Goal: Communication & Community: Answer question/provide support

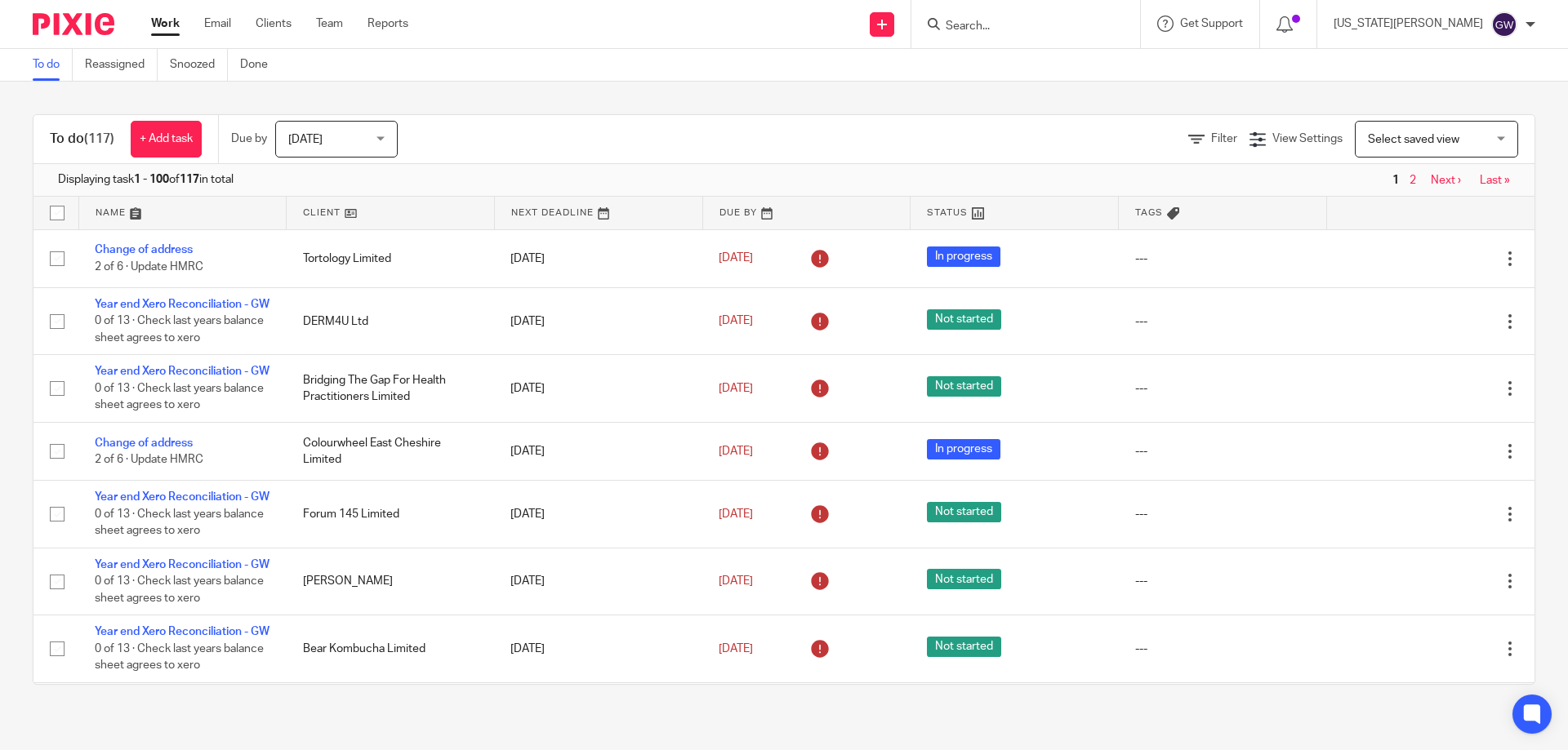
click at [1045, 25] on input "Search" at bounding box center [1017, 26] width 147 height 15
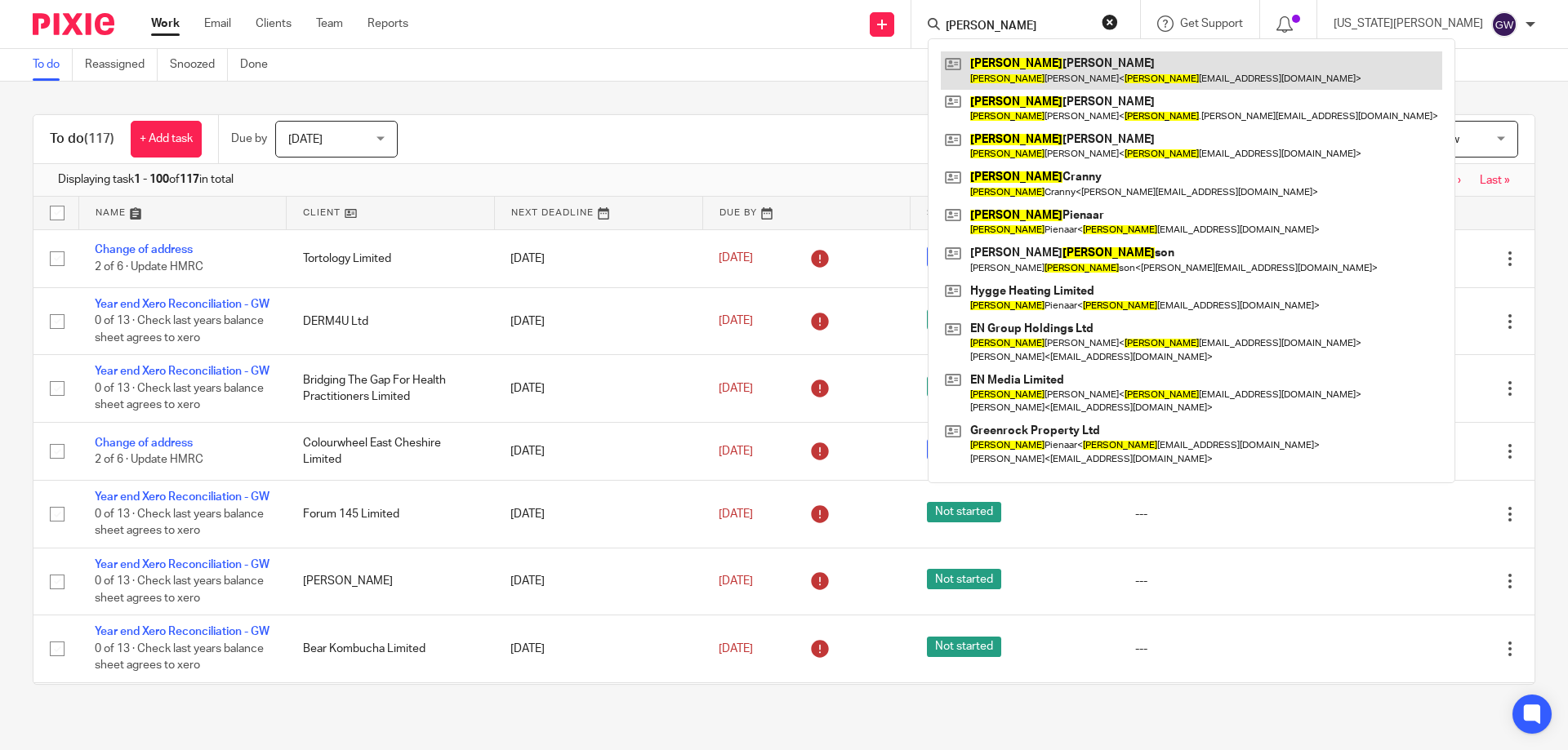
type input "matthew"
click at [1056, 85] on link at bounding box center [1191, 70] width 501 height 38
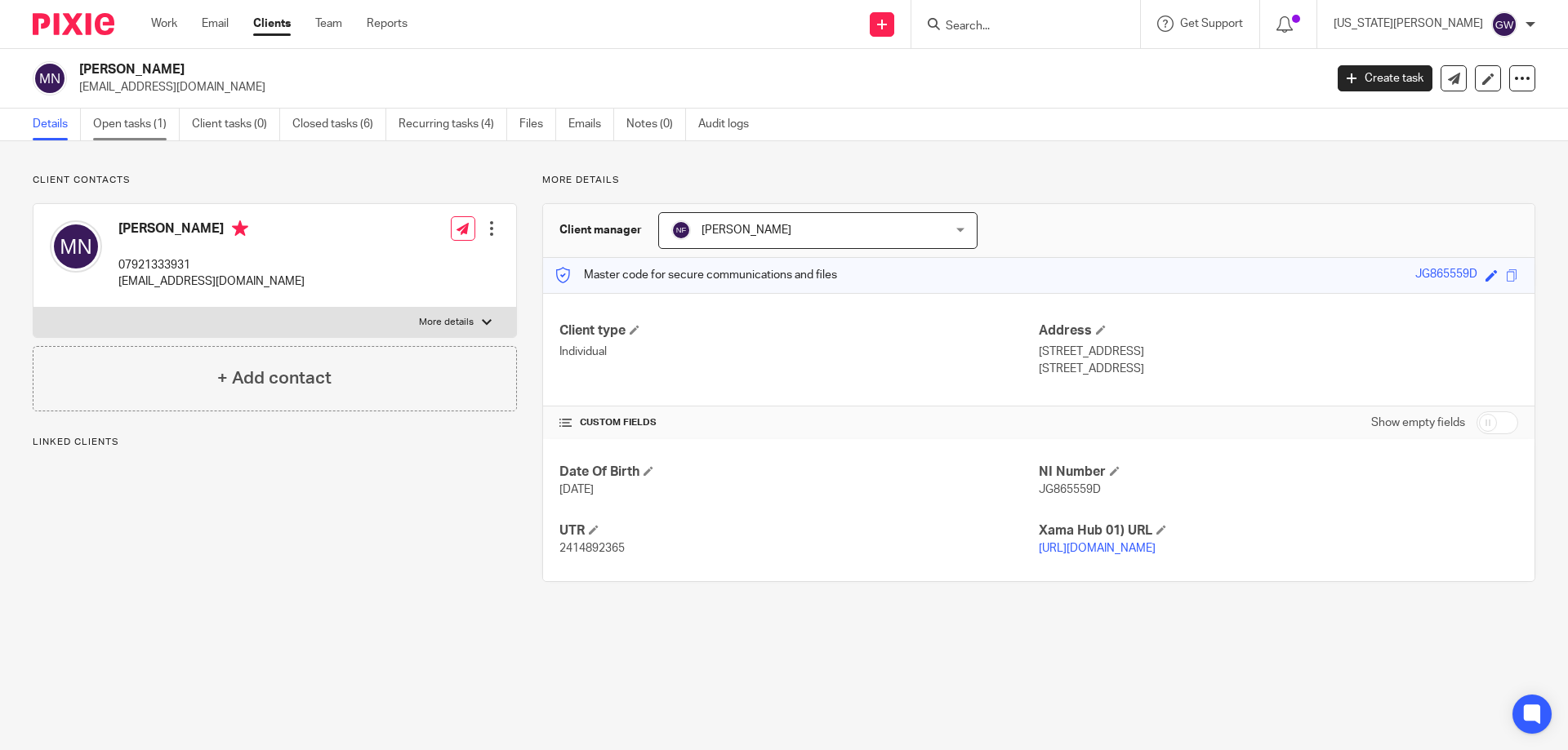
click at [116, 121] on link "Open tasks (1)" at bounding box center [137, 124] width 86 height 32
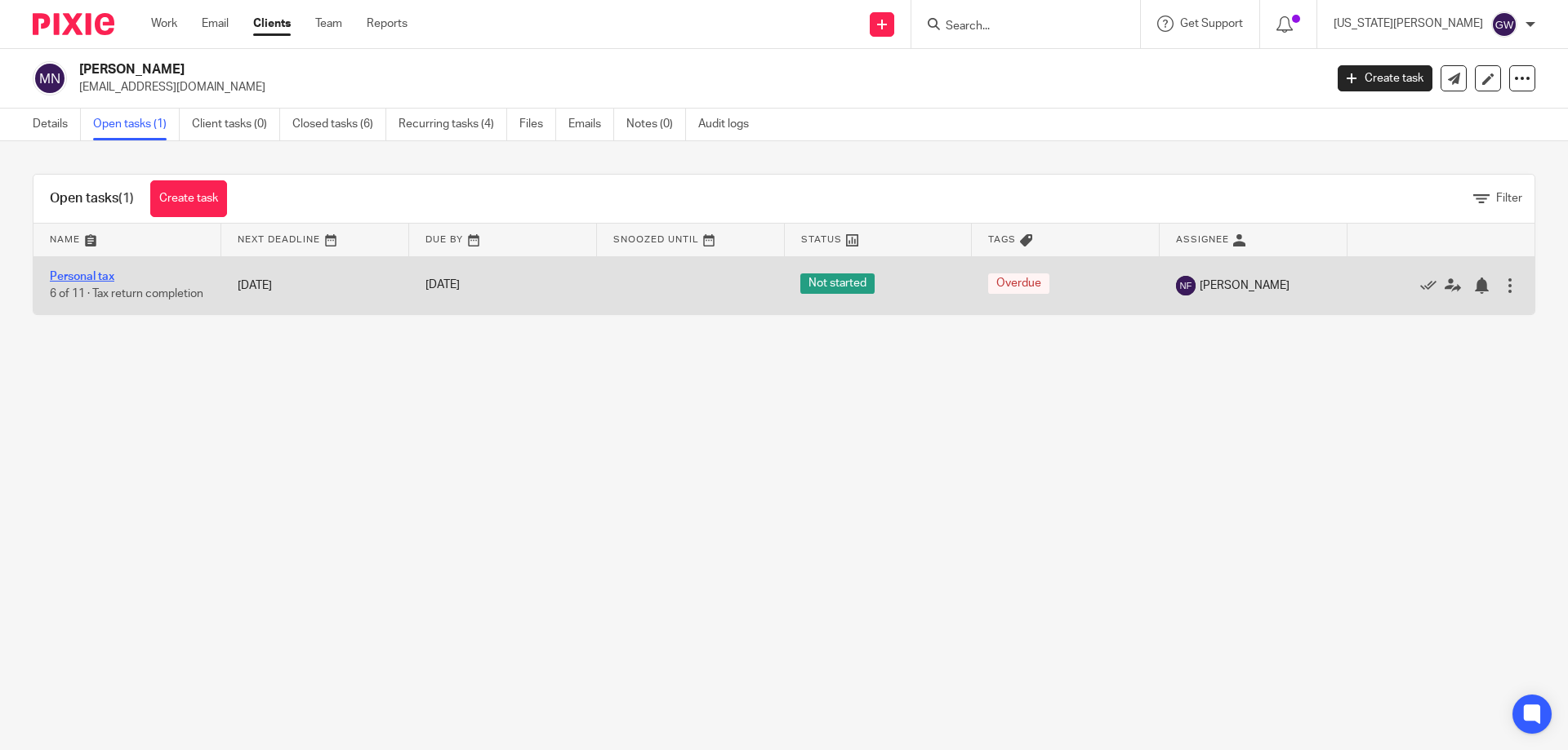
click at [101, 271] on link "Personal tax" at bounding box center [81, 276] width 64 height 11
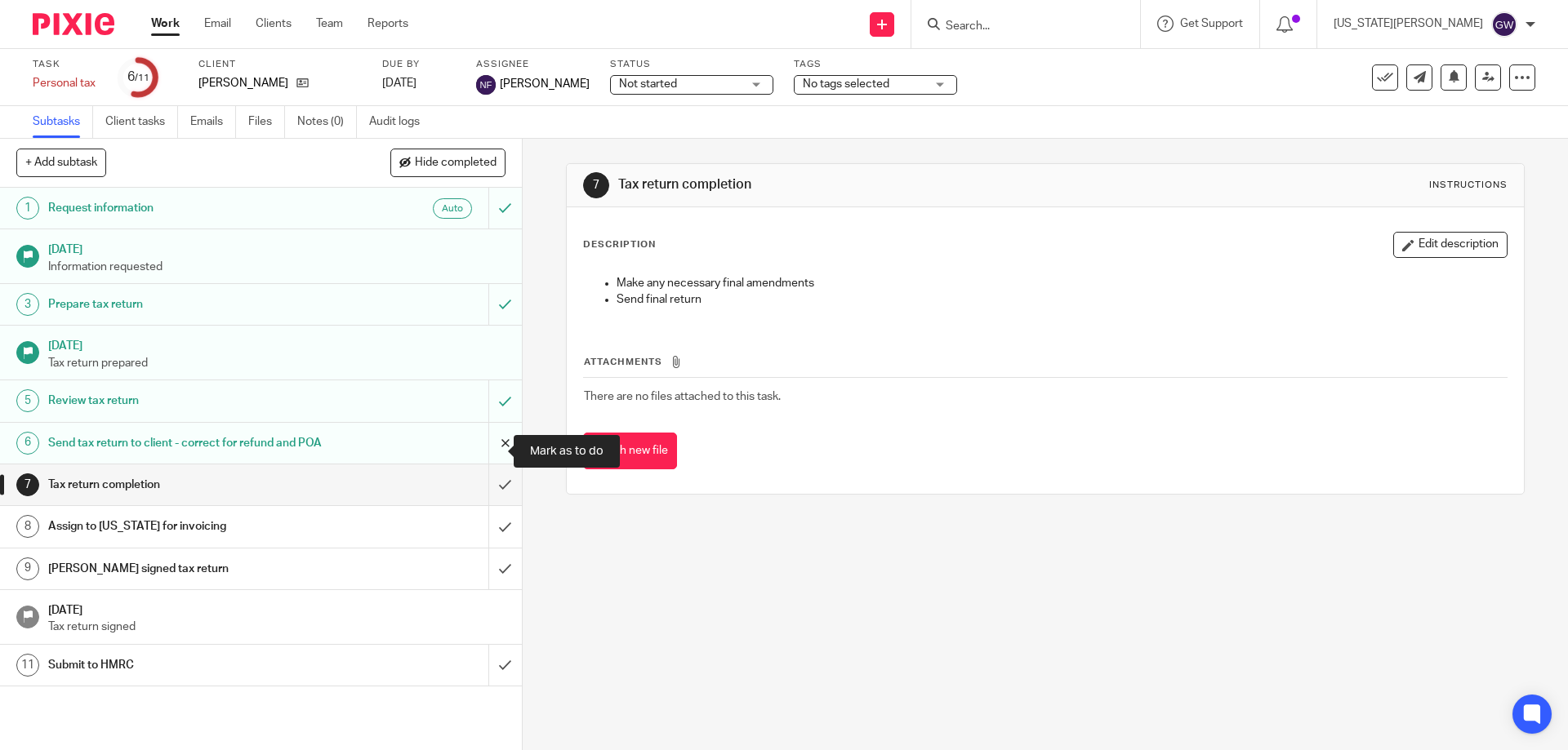
click at [480, 444] on input "submit" at bounding box center [261, 443] width 522 height 41
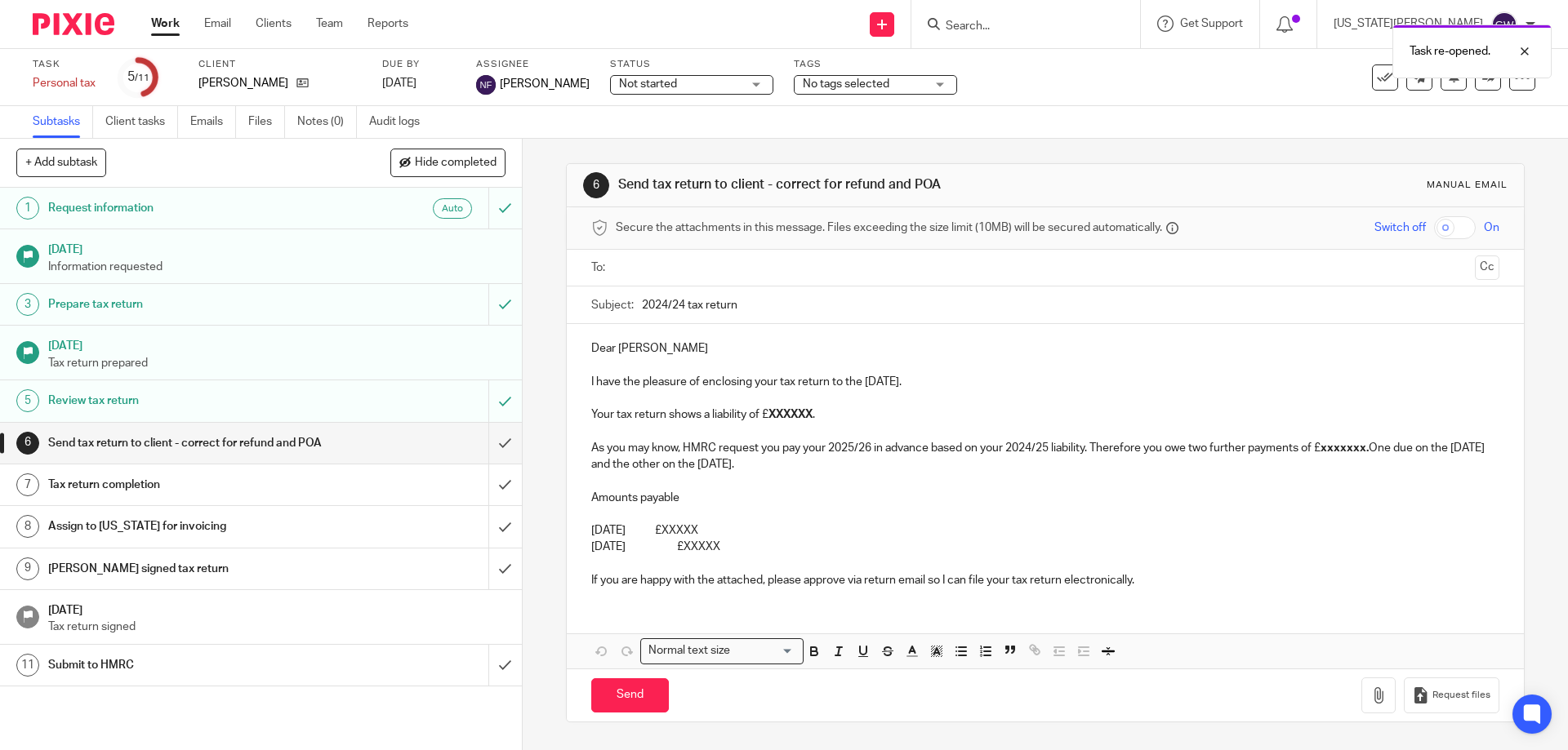
click at [634, 253] on div at bounding box center [1045, 268] width 856 height 37
click at [635, 278] on ul at bounding box center [1045, 268] width 856 height 27
click at [635, 269] on input "text" at bounding box center [1044, 267] width 846 height 19
click at [679, 314] on input "2024/24 tax return" at bounding box center [1070, 309] width 856 height 37
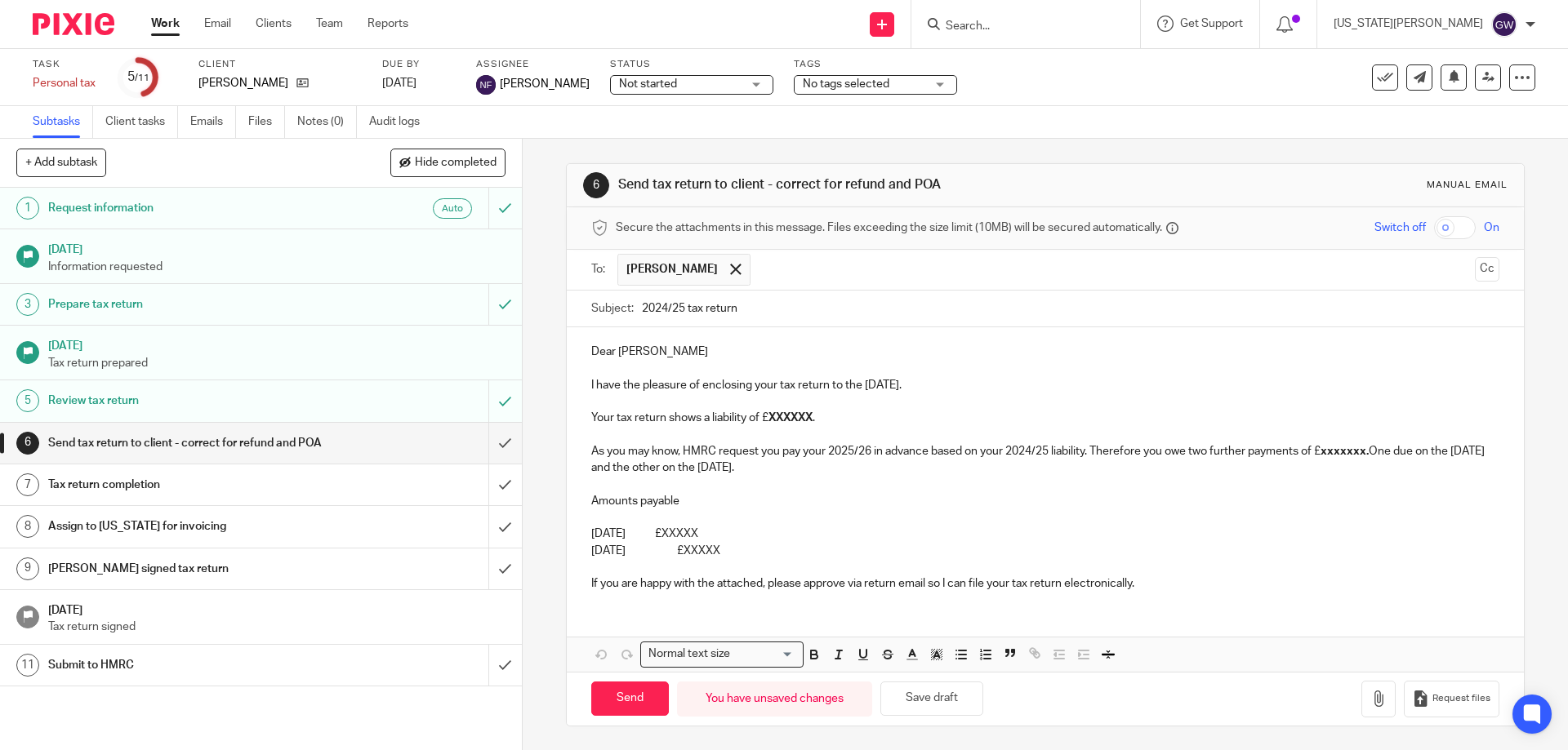
type input "2024/25 tax return"
click at [771, 420] on strong "XXXXXX" at bounding box center [790, 418] width 44 height 11
click at [843, 421] on p "Your tax return shows a liability of £ 87,324.15 ." at bounding box center [1044, 418] width 907 height 17
click at [1350, 445] on strong "xxxxxxx." at bounding box center [1344, 450] width 49 height 11
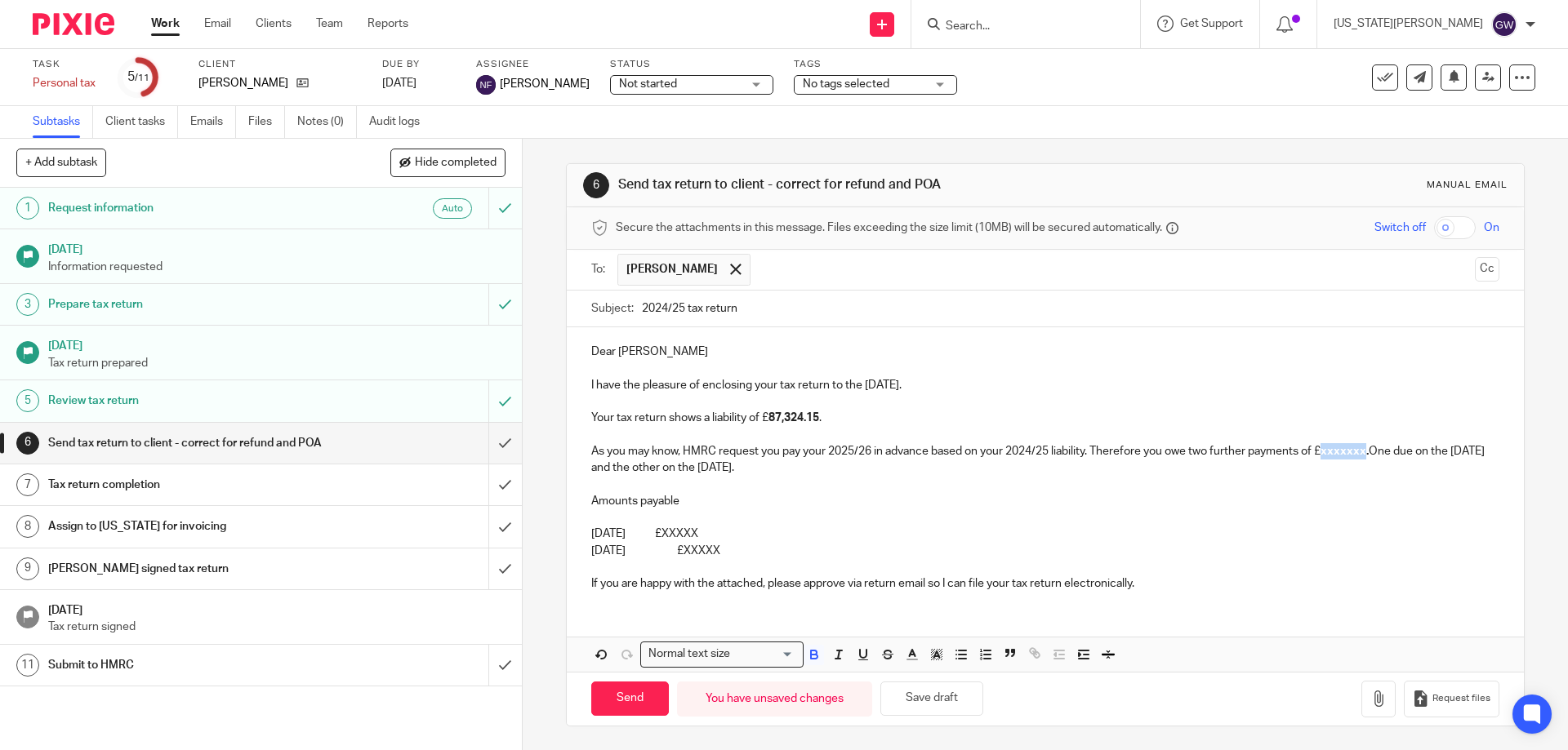
click at [1350, 445] on strong "xxxxxxx." at bounding box center [1344, 450] width 49 height 11
click at [746, 535] on p "[DATE] £XXXXX" at bounding box center [1044, 533] width 907 height 17
click at [746, 549] on p "[DATE] £XXXXX" at bounding box center [1044, 551] width 907 height 17
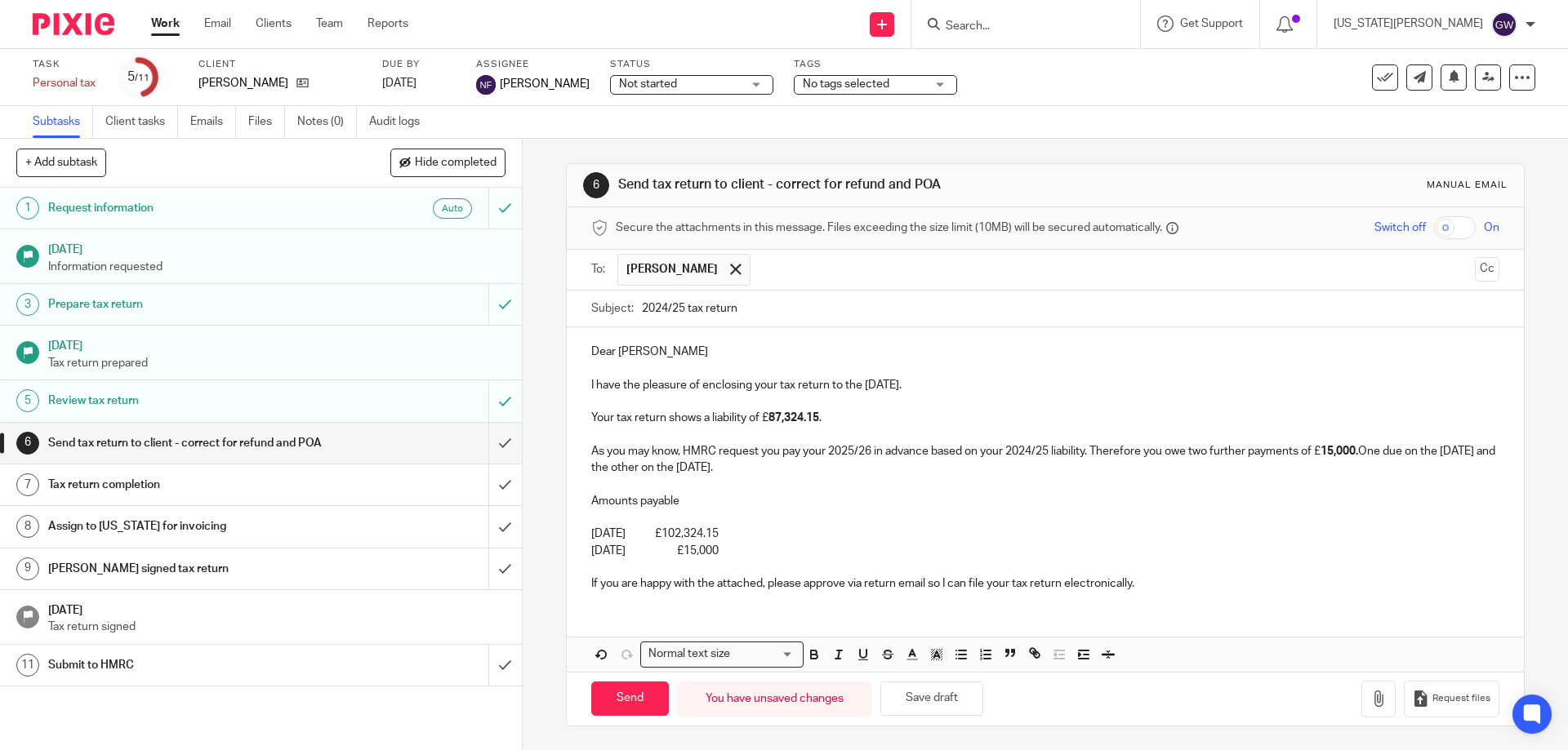
drag, startPoint x: 761, startPoint y: 546, endPoint x: 721, endPoint y: 554, distance: 40.8
click at [721, 554] on p "31st July 2026 £15,000" at bounding box center [1044, 551] width 907 height 17
click at [812, 655] on icon "button" at bounding box center [813, 656] width 6 height 4
drag, startPoint x: 788, startPoint y: 534, endPoint x: 722, endPoint y: 535, distance: 66.0
click at [722, 535] on p "31st January 2026 £102,324.15" at bounding box center [1044, 533] width 907 height 17
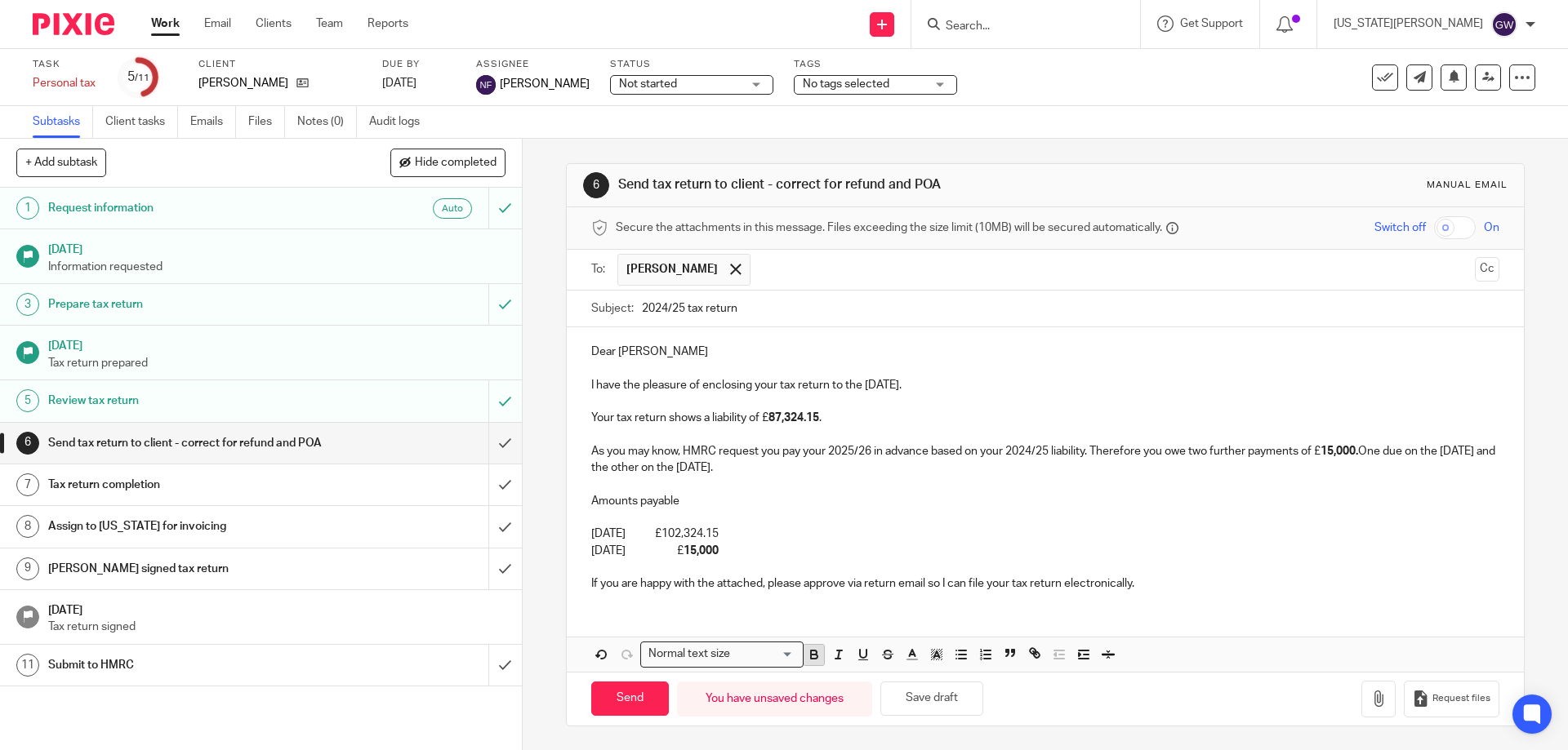
click at [808, 653] on icon "button" at bounding box center [814, 654] width 15 height 15
click at [794, 555] on p "31st July 2026 £ 15,000" at bounding box center [1044, 551] width 907 height 17
click at [1370, 690] on icon "button" at bounding box center [1378, 697] width 17 height 17
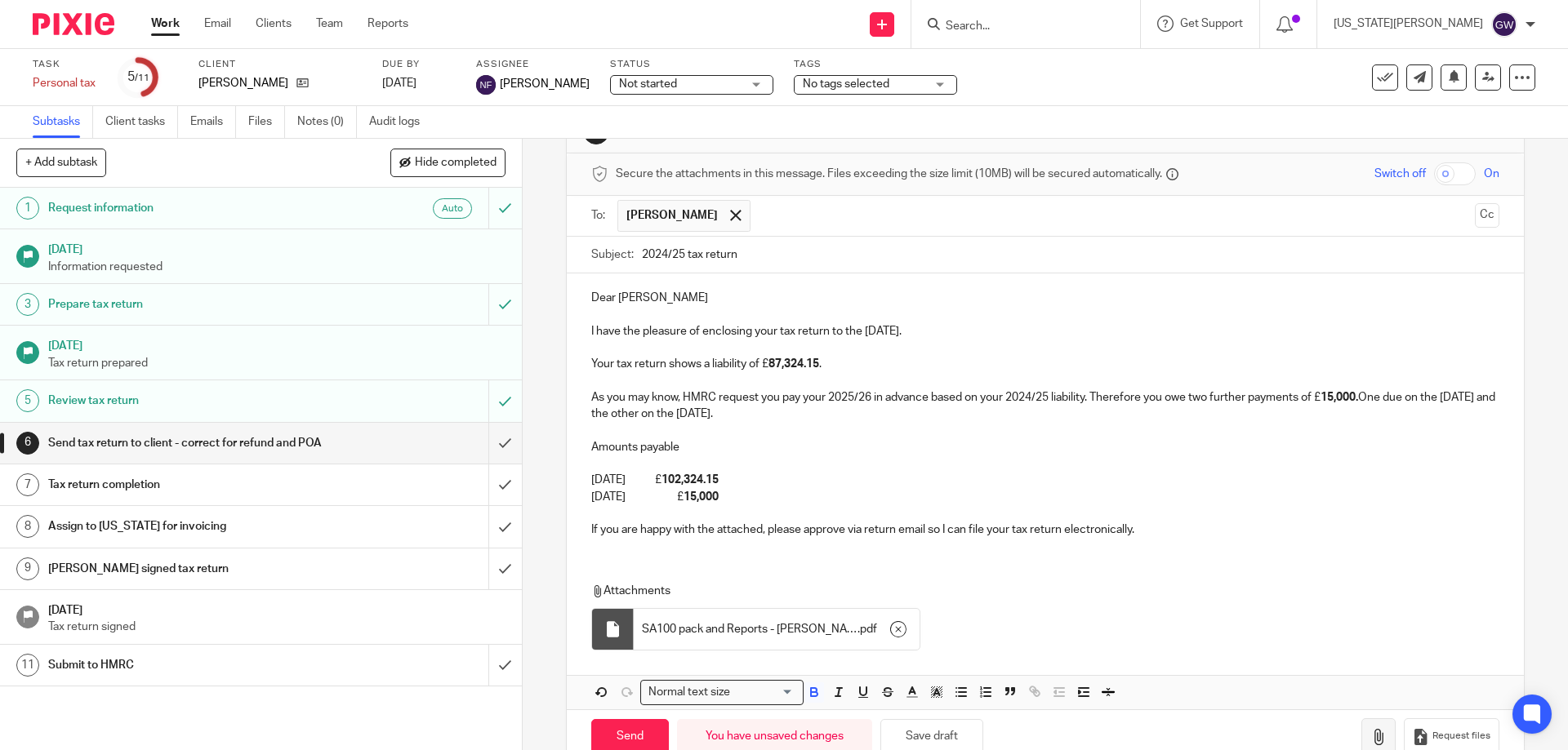
scroll to position [83, 0]
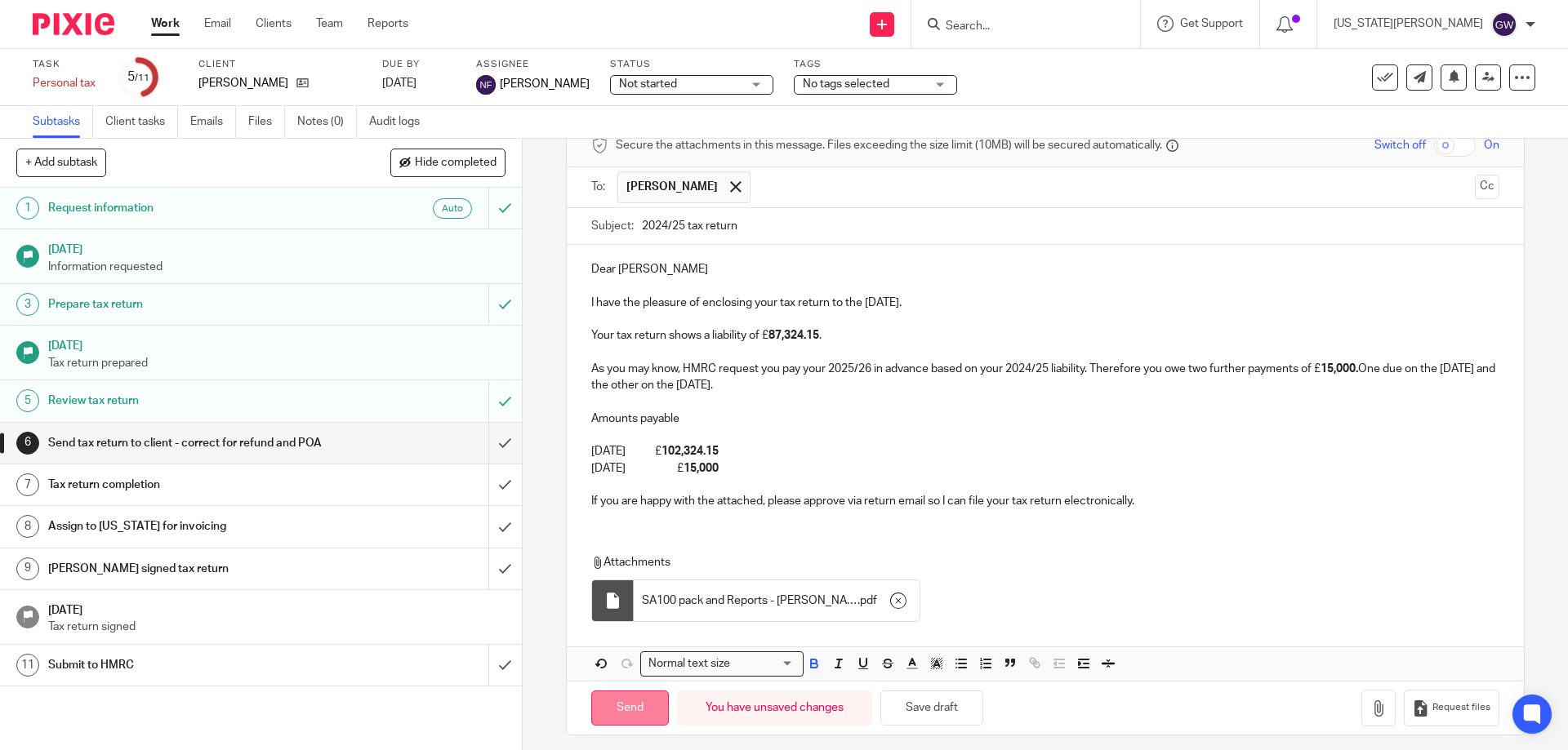
click at [634, 712] on input "Send" at bounding box center [630, 708] width 78 height 35
type input "Sent"
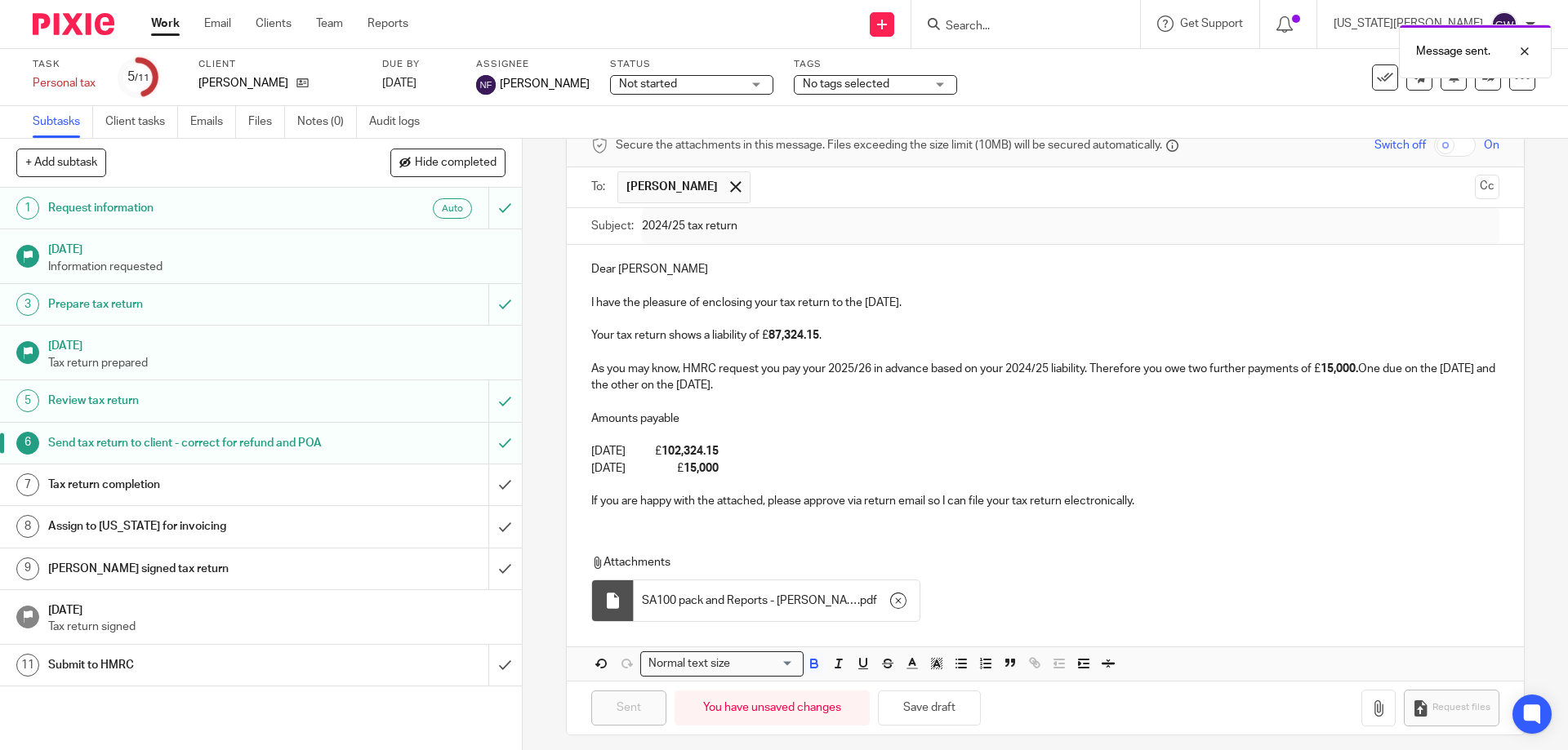
click at [1042, 19] on div "Message sent." at bounding box center [1168, 48] width 767 height 62
click at [1043, 23] on div "Message sent." at bounding box center [1168, 48] width 767 height 62
click at [1043, 25] on input "Search" at bounding box center [1017, 26] width 147 height 15
type input "w"
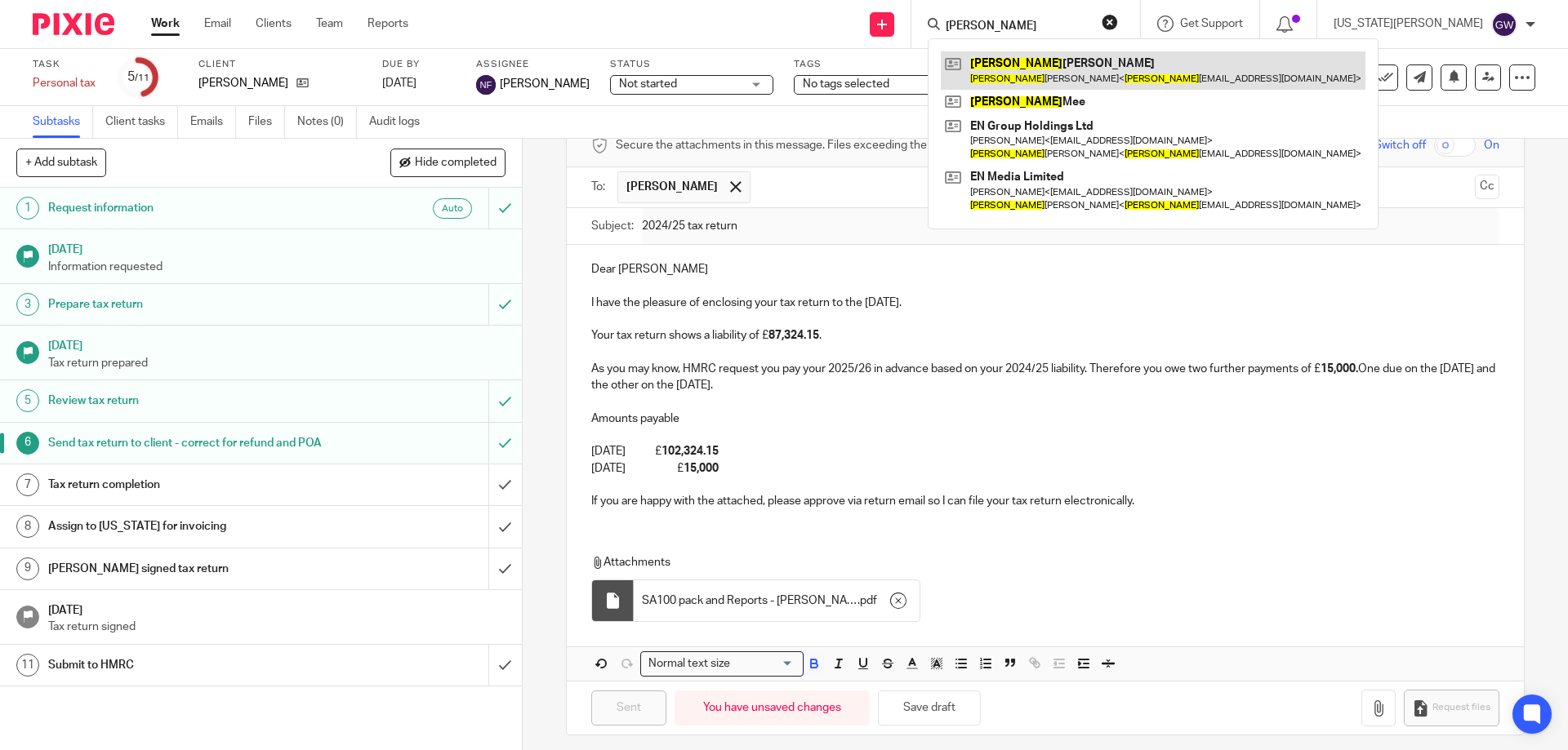
type input "emily"
click at [1092, 71] on link at bounding box center [1153, 70] width 424 height 38
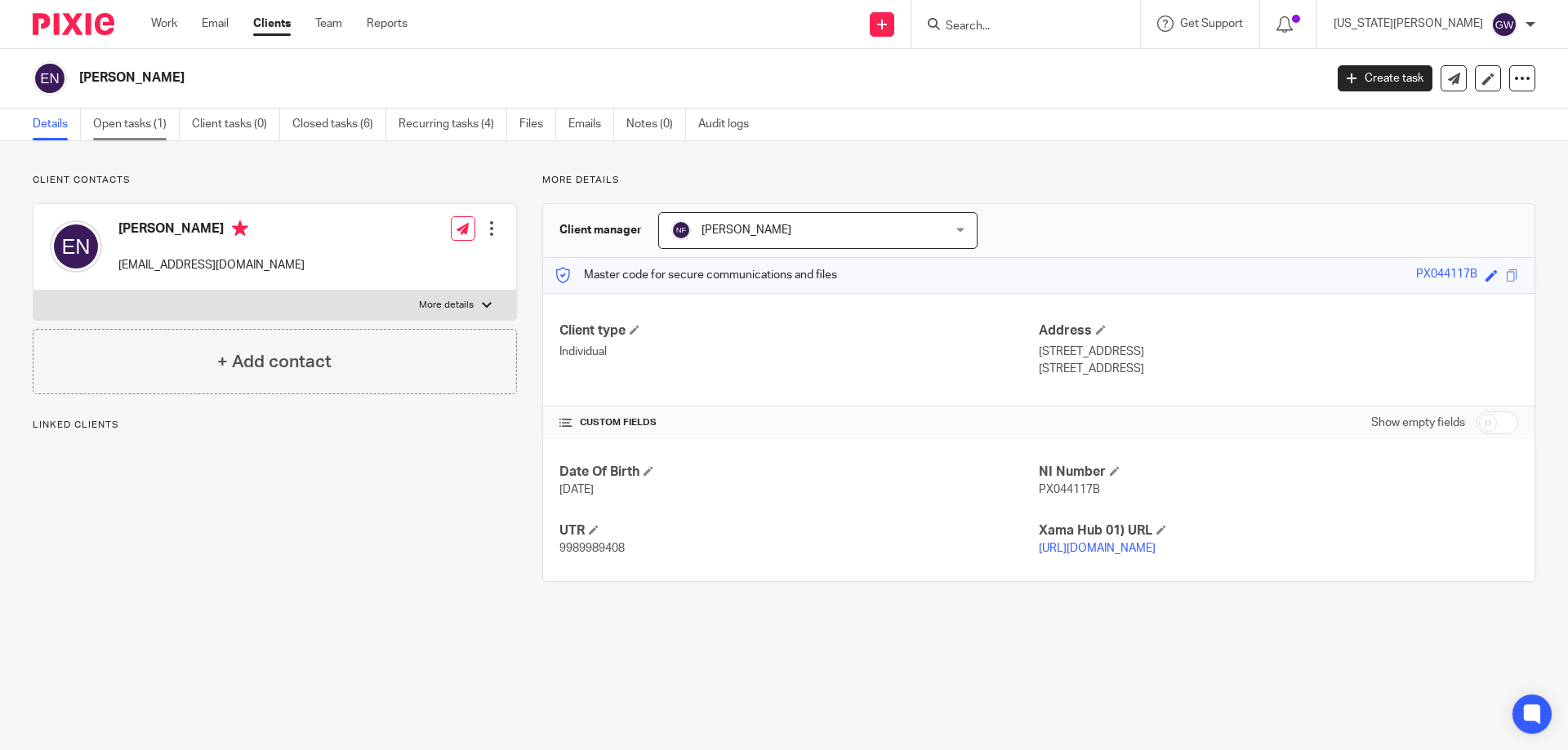
click at [124, 119] on link "Open tasks (1)" at bounding box center [137, 124] width 86 height 32
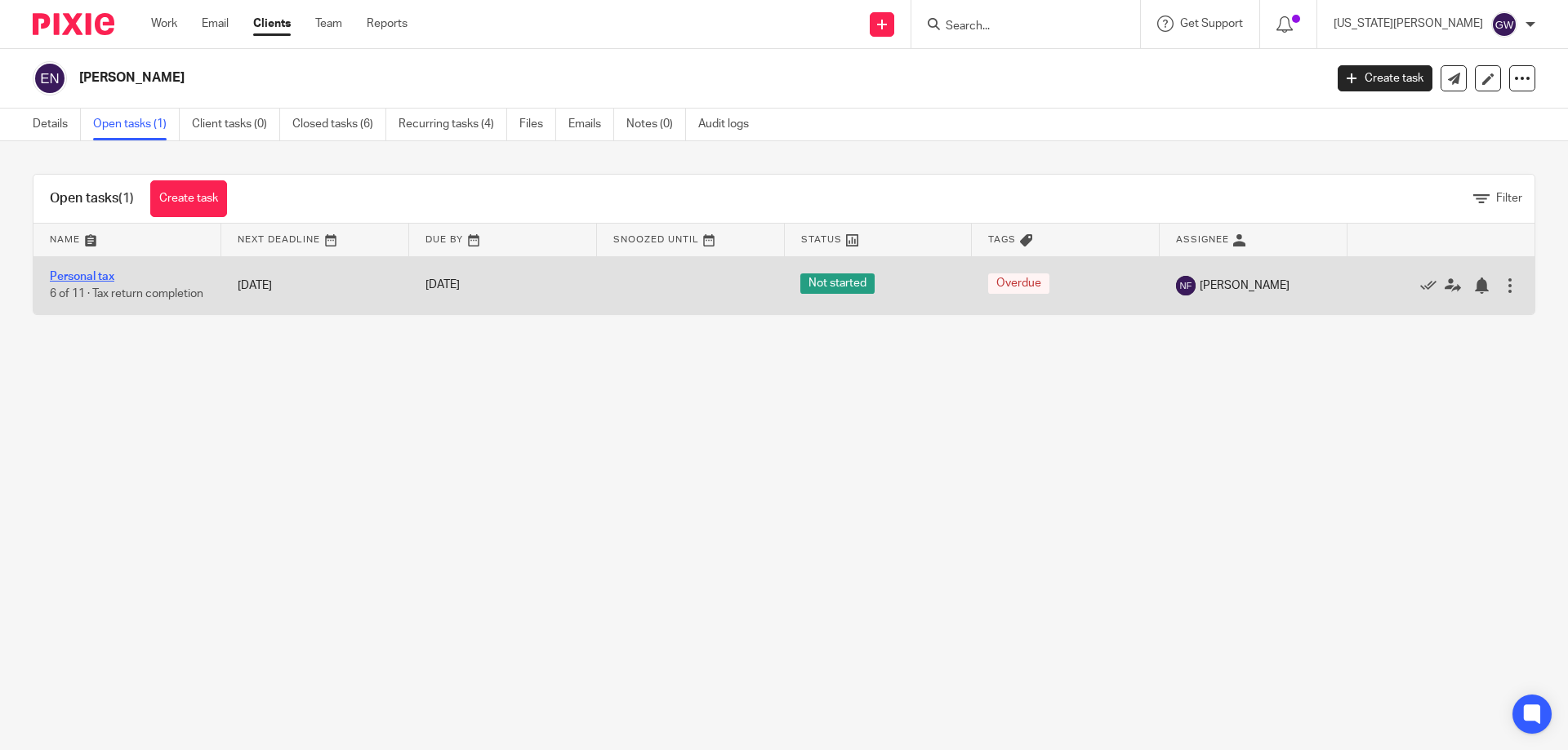
click at [66, 271] on link "Personal tax" at bounding box center [81, 276] width 64 height 11
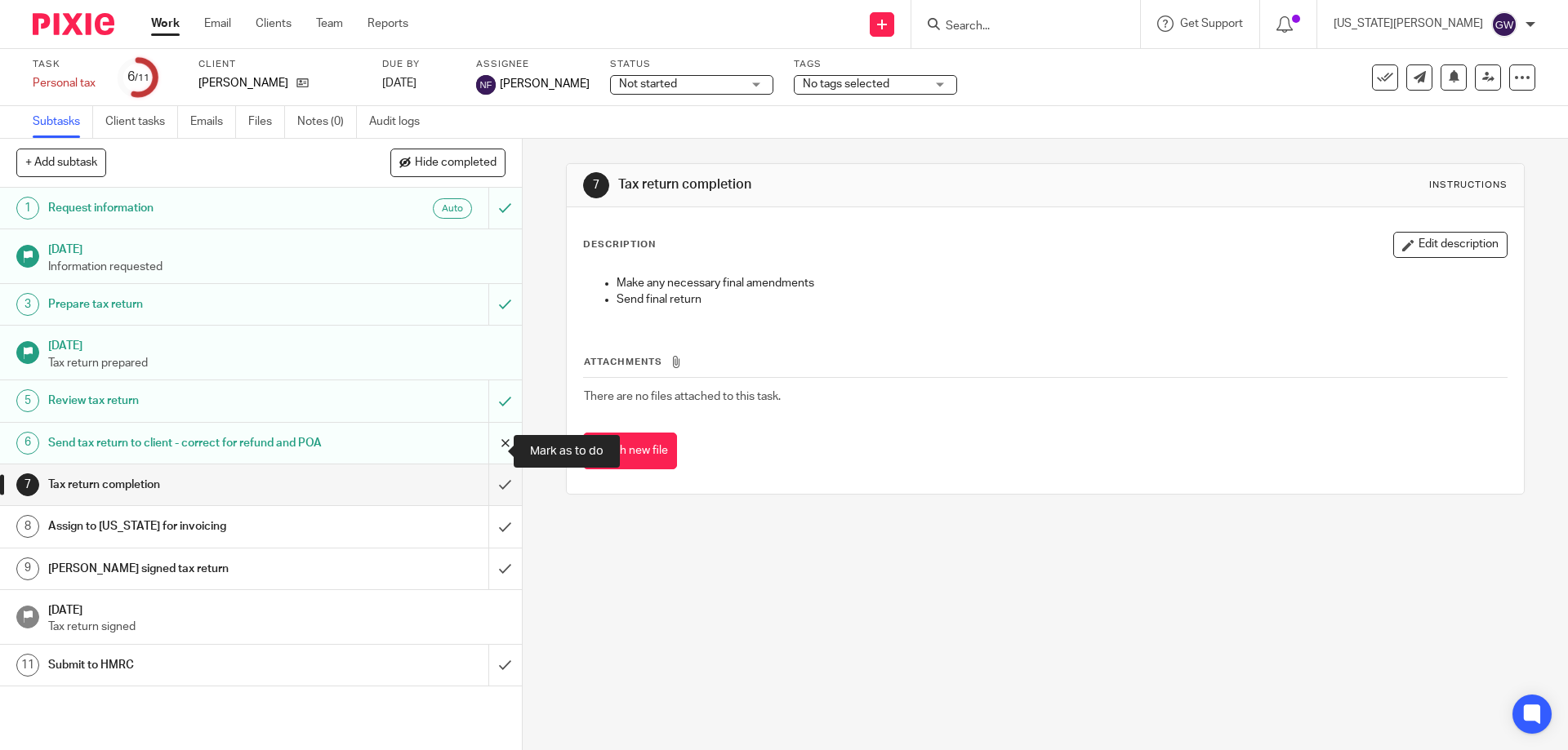
click at [479, 457] on input "submit" at bounding box center [261, 443] width 522 height 41
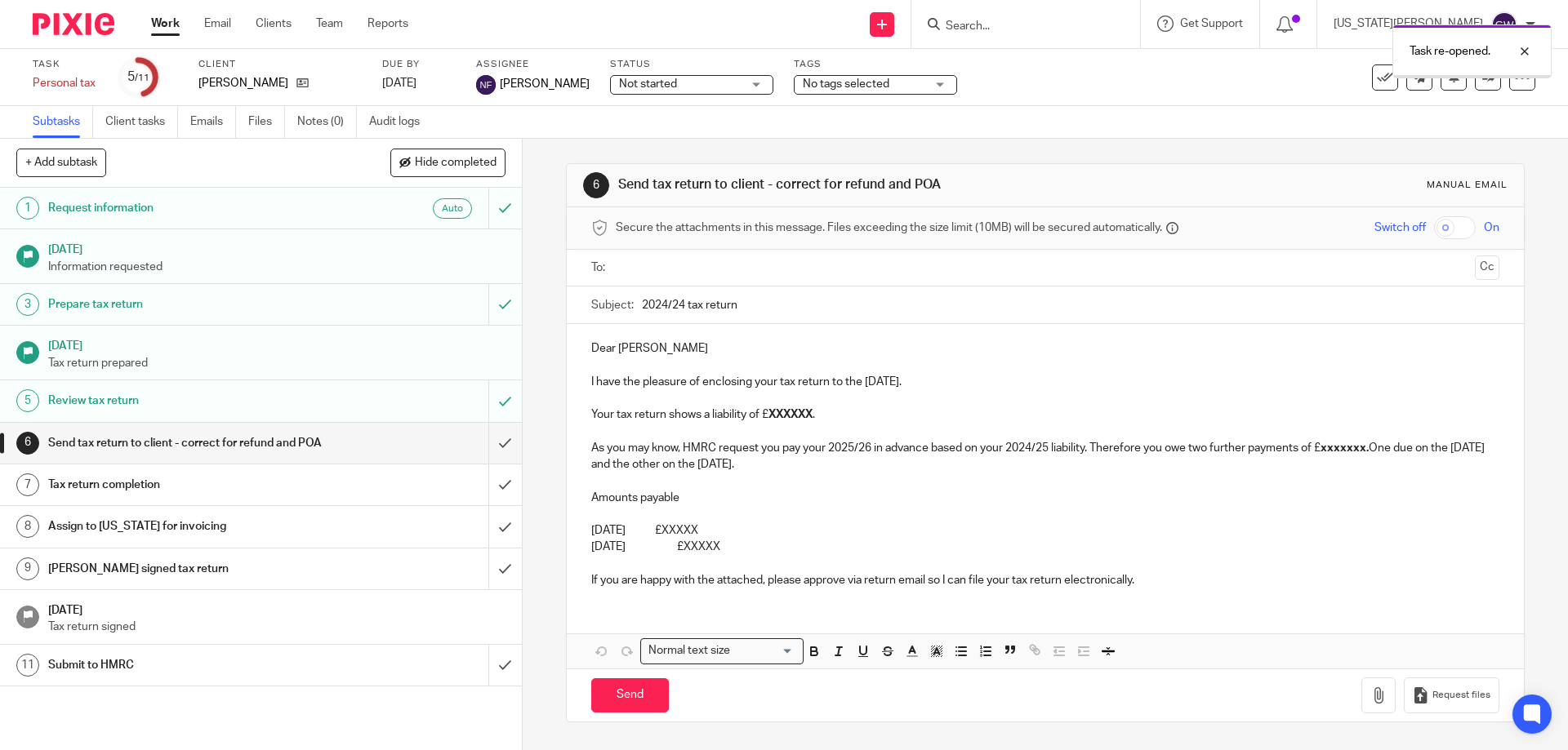
click at [662, 258] on input "text" at bounding box center [1044, 267] width 846 height 19
click at [687, 314] on input "2024/24 tax return" at bounding box center [1070, 309] width 856 height 37
click at [682, 314] on input "2024/24 tax return" at bounding box center [1070, 309] width 856 height 37
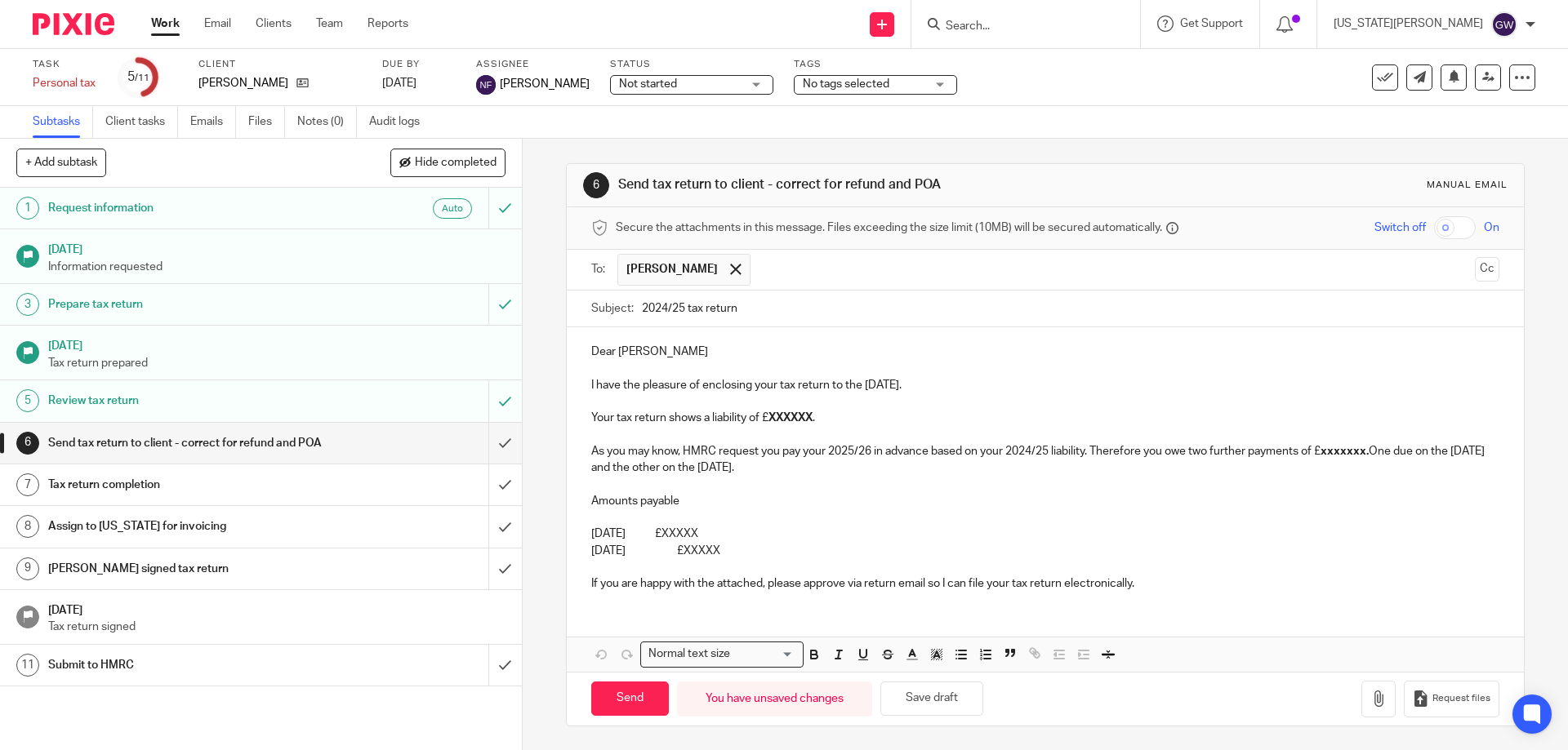
type input "2024/25 tax return"
click at [787, 420] on strong "XXXXXX" at bounding box center [790, 418] width 44 height 11
click at [811, 420] on strong "86,425.9, of which you have already paid £65,798.70 with your payments on accou…" at bounding box center [1049, 418] width 562 height 11
drag, startPoint x: 827, startPoint y: 418, endPoint x: 990, endPoint y: 422, distance: 163.0
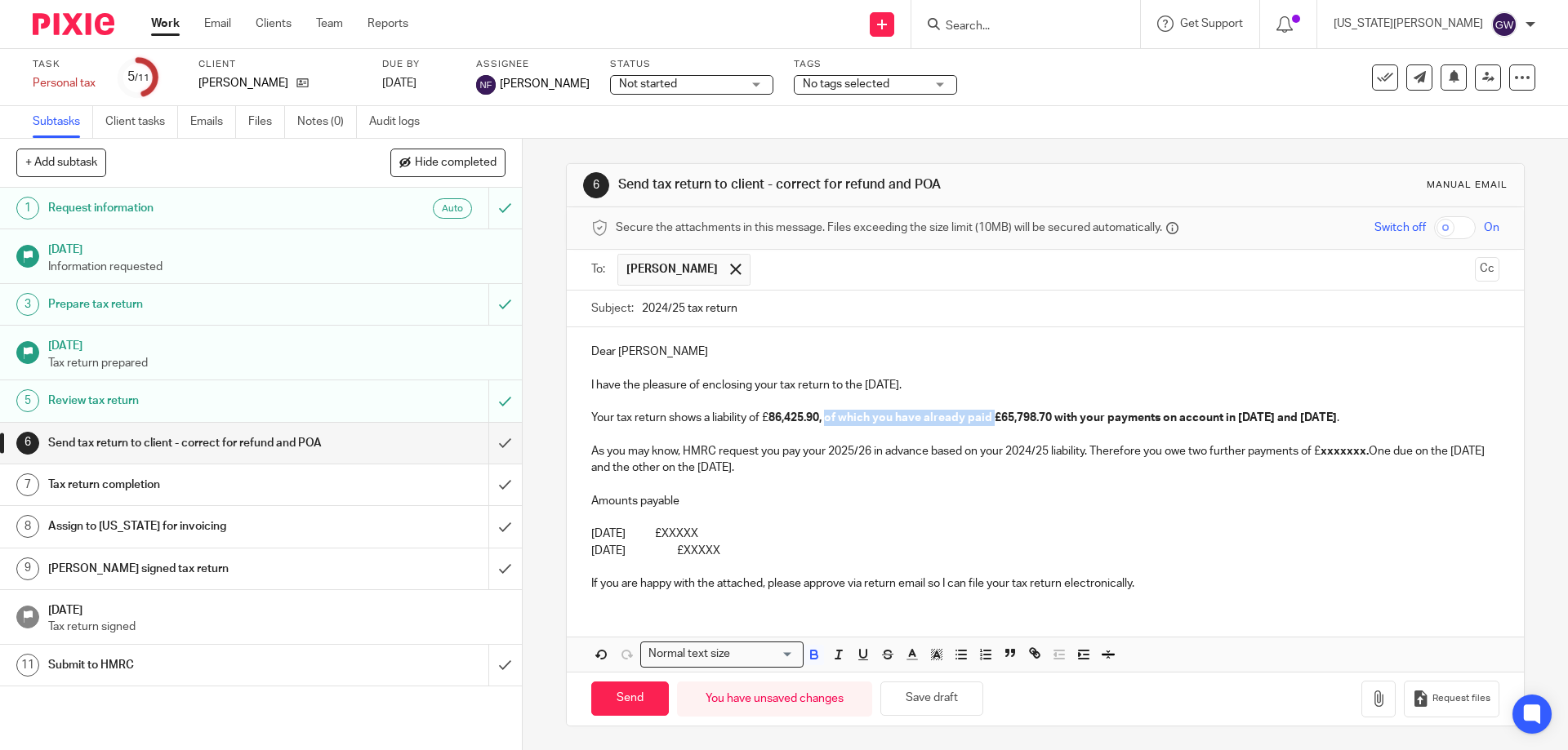
click at [990, 422] on strong "86,425.90, of which you have already paid £65,798.70 with your payments on acco…" at bounding box center [1052, 418] width 568 height 11
click at [807, 657] on icon "button" at bounding box center [814, 654] width 15 height 15
drag, startPoint x: 1044, startPoint y: 414, endPoint x: 1351, endPoint y: 426, distance: 307.2
click at [1351, 426] on p "Your tax return shows a liability of £ 86,425.90, of which you have already pai…" at bounding box center [1044, 418] width 907 height 17
click at [810, 653] on icon "button" at bounding box center [813, 652] width 5 height 4
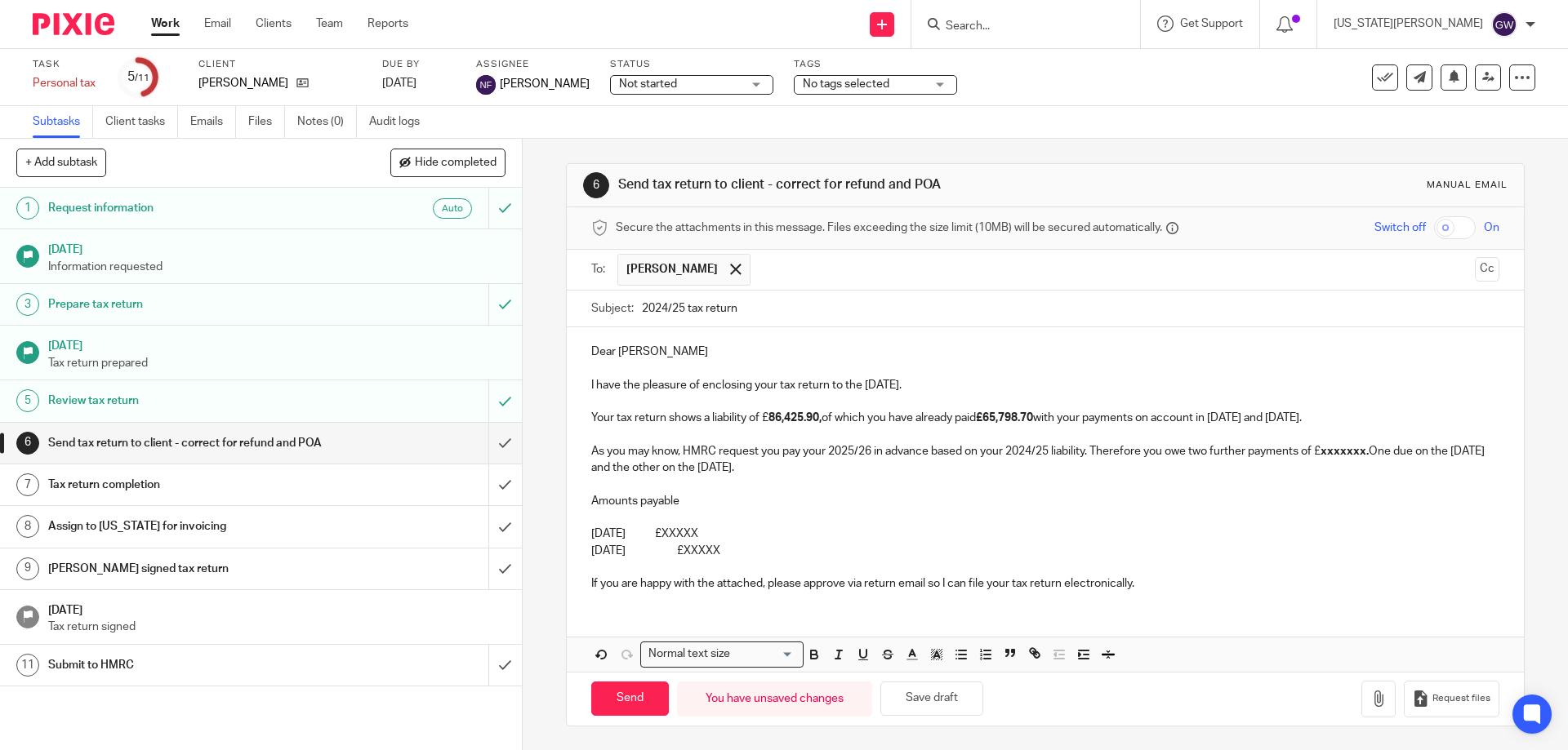
click at [1084, 463] on p "As you may know, HMRC request you pay your 2025/26 in advance based on your 202…" at bounding box center [1044, 460] width 907 height 33
click at [640, 449] on p "As you may know, HMRC request you pay your 2025/26 in advance based on your 202…" at bounding box center [1044, 460] width 907 height 33
click at [1307, 457] on strong "xxxxxxx." at bounding box center [1320, 450] width 49 height 11
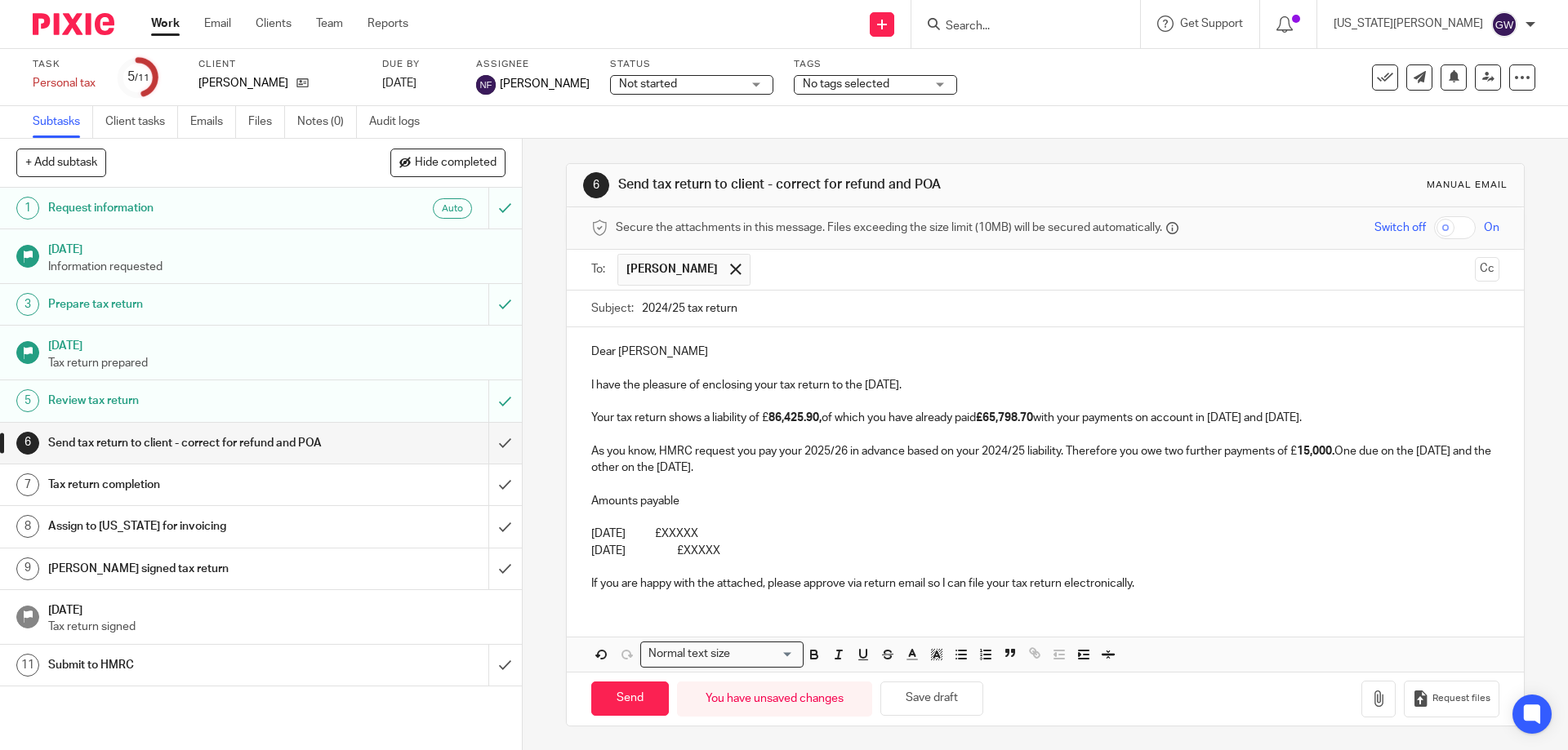
click at [748, 535] on p "31st January 2026 £XXXXX" at bounding box center [1044, 533] width 907 height 17
click at [1354, 418] on p "Your tax return shows a liability of £ 86,425.90, of which you have already pai…" at bounding box center [1044, 418] width 907 height 17
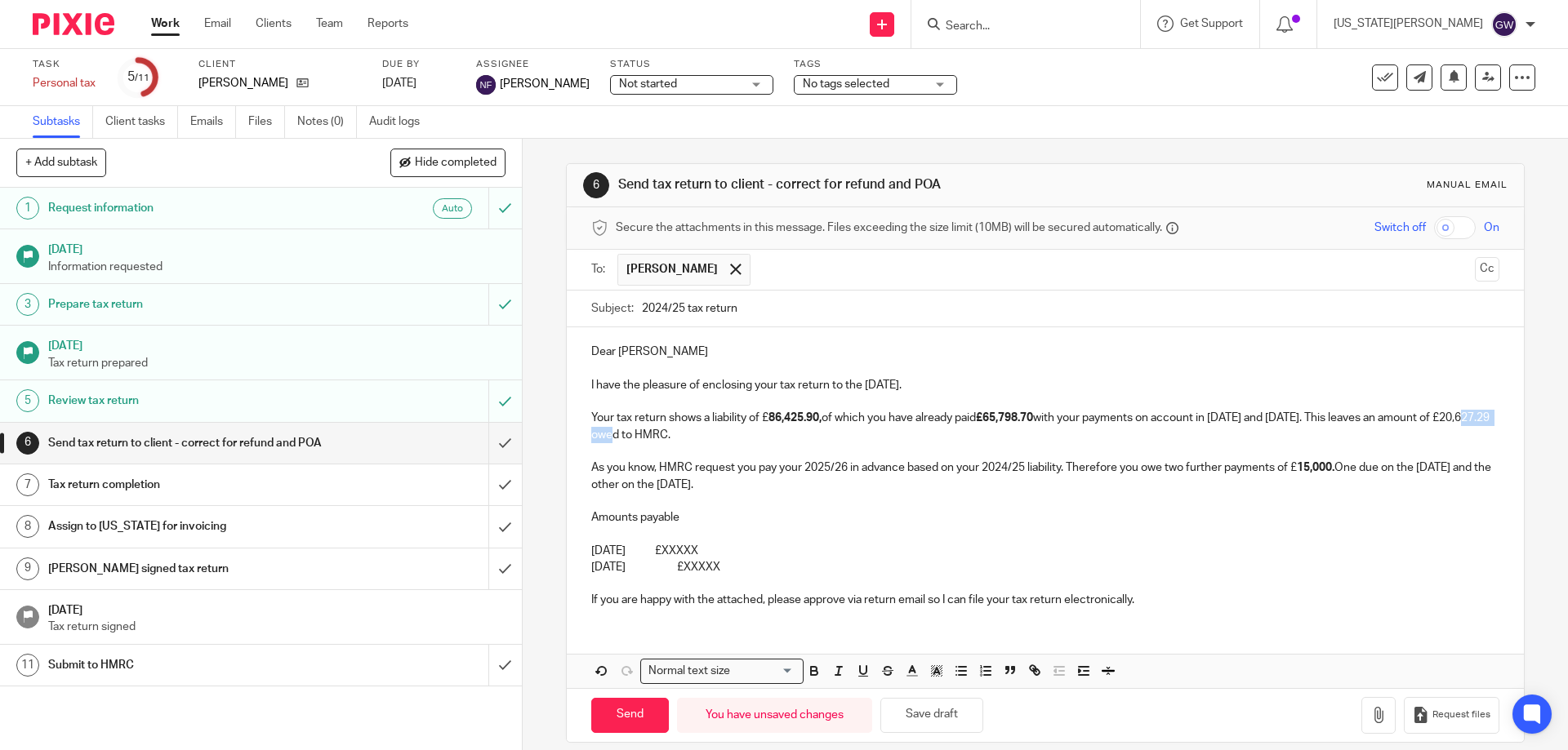
drag, startPoint x: 594, startPoint y: 431, endPoint x: 644, endPoint y: 440, distance: 50.8
click at [644, 440] on p "Your tax return shows a liability of £ 86,425.90, of which you have already pai…" at bounding box center [1044, 427] width 907 height 33
click at [816, 671] on icon "button" at bounding box center [814, 671] width 15 height 15
click at [784, 555] on p "31st January 2026 £XXXXX" at bounding box center [1044, 551] width 907 height 17
drag, startPoint x: 758, startPoint y: 549, endPoint x: 719, endPoint y: 546, distance: 39.1
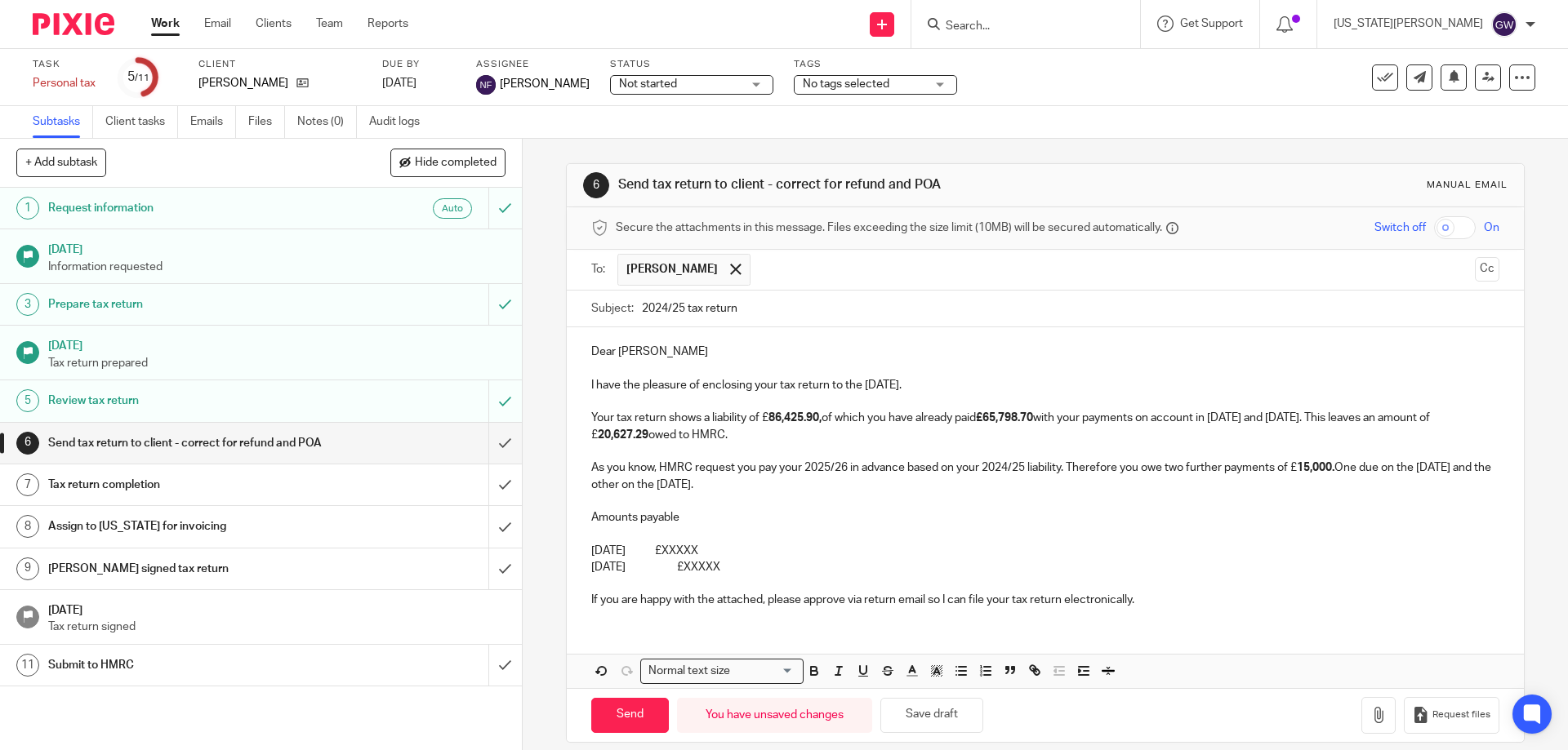
click at [719, 546] on p "31st January 2026 £XXXXX" at bounding box center [1044, 551] width 907 height 17
click at [737, 576] on p at bounding box center [1044, 583] width 907 height 17
click at [737, 564] on p "31st July 2026 £XXXXX" at bounding box center [1044, 567] width 907 height 17
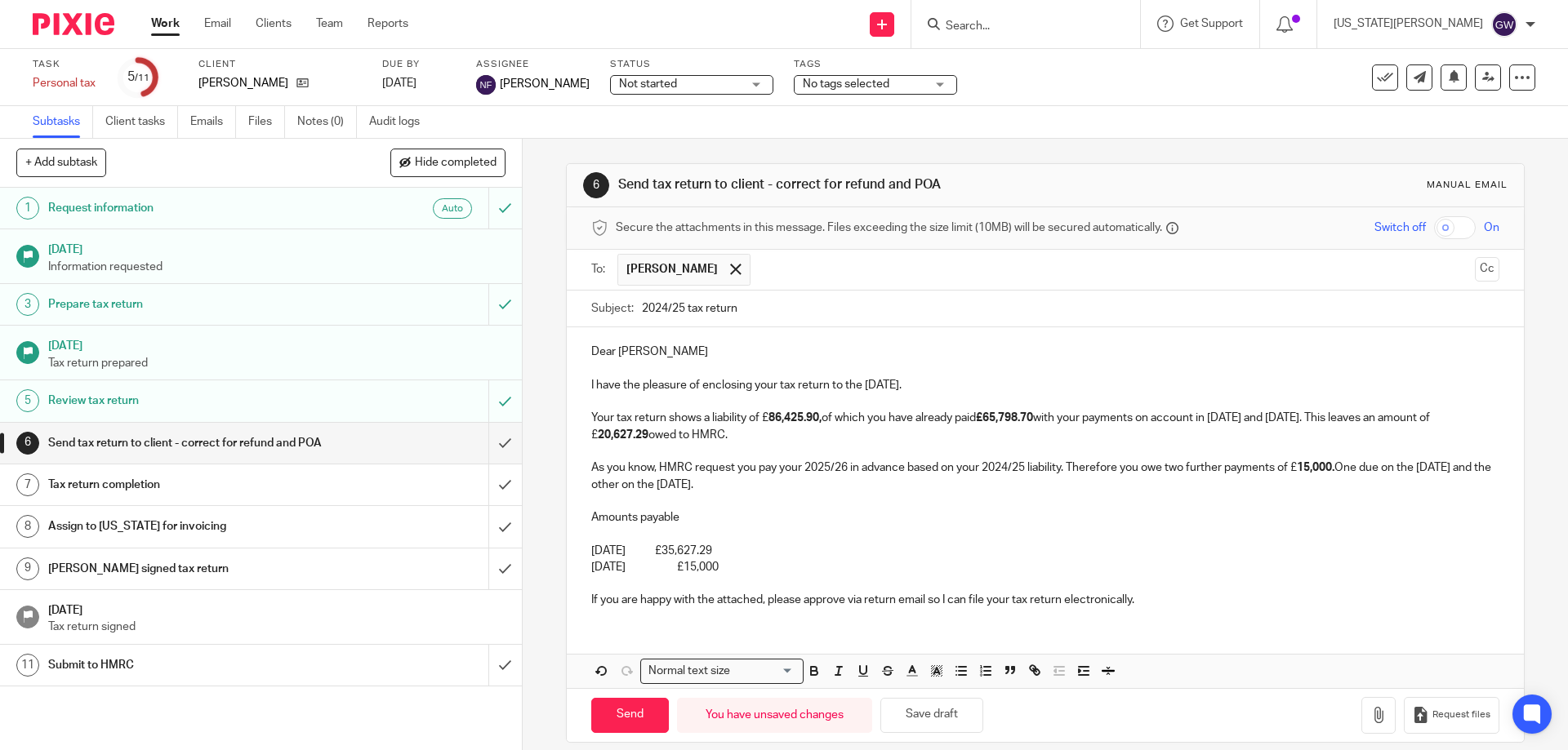
drag, startPoint x: 765, startPoint y: 569, endPoint x: 726, endPoint y: 572, distance: 39.1
click at [726, 572] on p "31st July 2026 £15,000" at bounding box center [1044, 567] width 907 height 17
click at [810, 665] on icon "button" at bounding box center [814, 671] width 15 height 15
drag, startPoint x: 778, startPoint y: 540, endPoint x: 741, endPoint y: 543, distance: 37.1
click at [741, 543] on div "Dear Emily I have the pleasure of enclosing your tax return to the 5th April 20…" at bounding box center [1045, 473] width 956 height 293
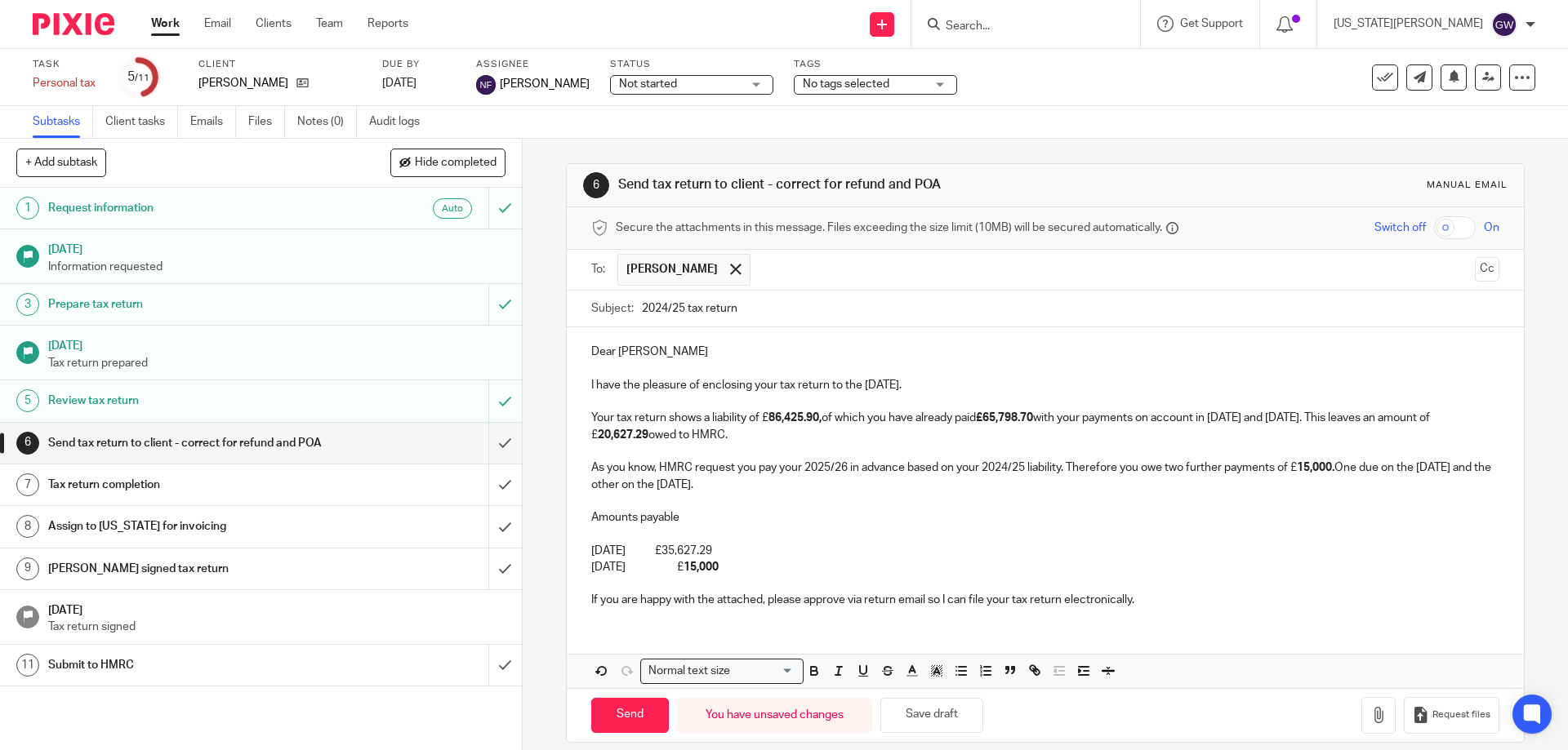
click at [798, 555] on p "31st January 2026 £35,627.29" at bounding box center [1044, 551] width 907 height 17
drag, startPoint x: 786, startPoint y: 553, endPoint x: 721, endPoint y: 550, distance: 65.1
click at [721, 550] on p "31st January 2026 £35,627.29" at bounding box center [1044, 551] width 907 height 17
click at [810, 674] on icon "button" at bounding box center [813, 672] width 6 height 4
click at [717, 571] on p "31st July 2026 £ 15,000" at bounding box center [1044, 567] width 907 height 17
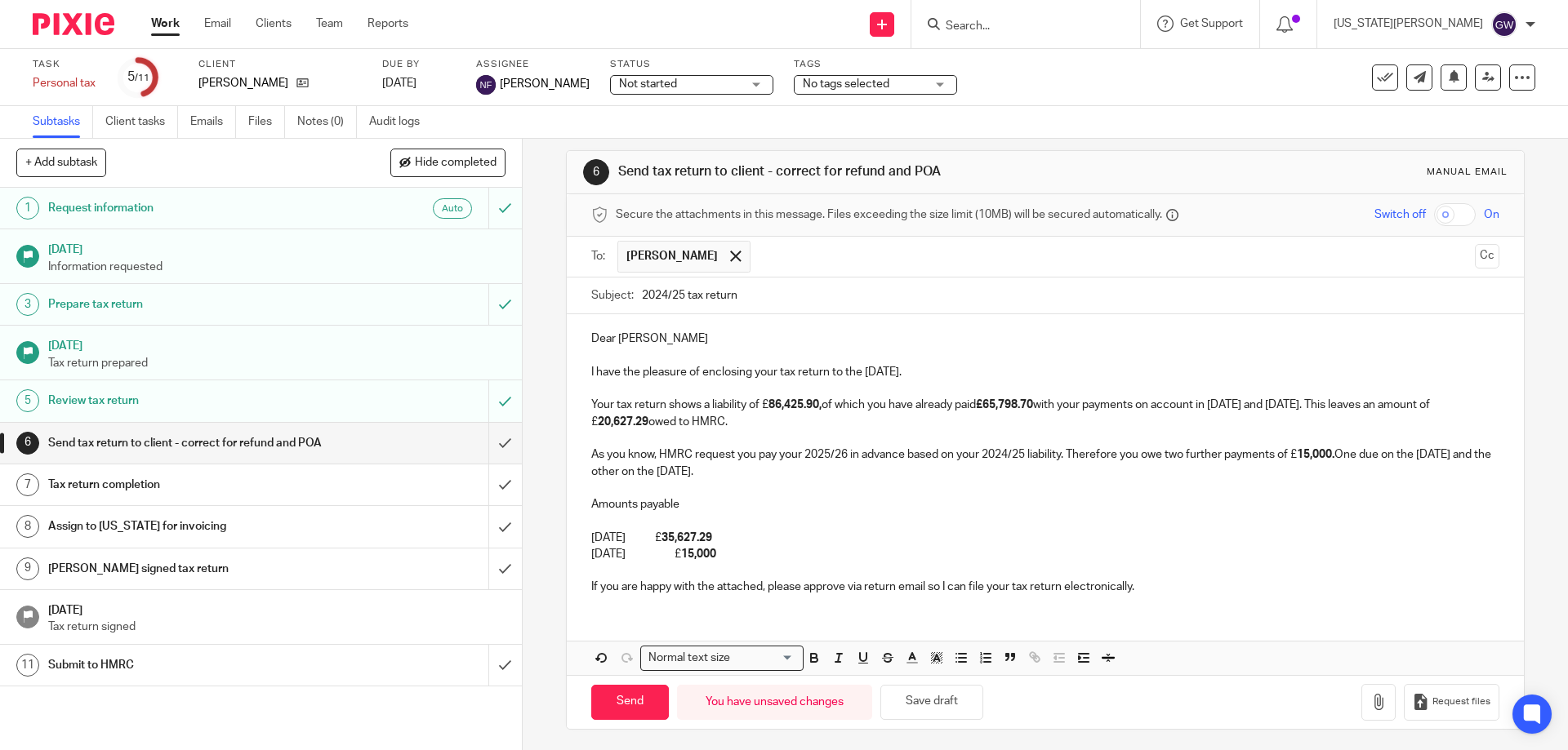
scroll to position [17, 0]
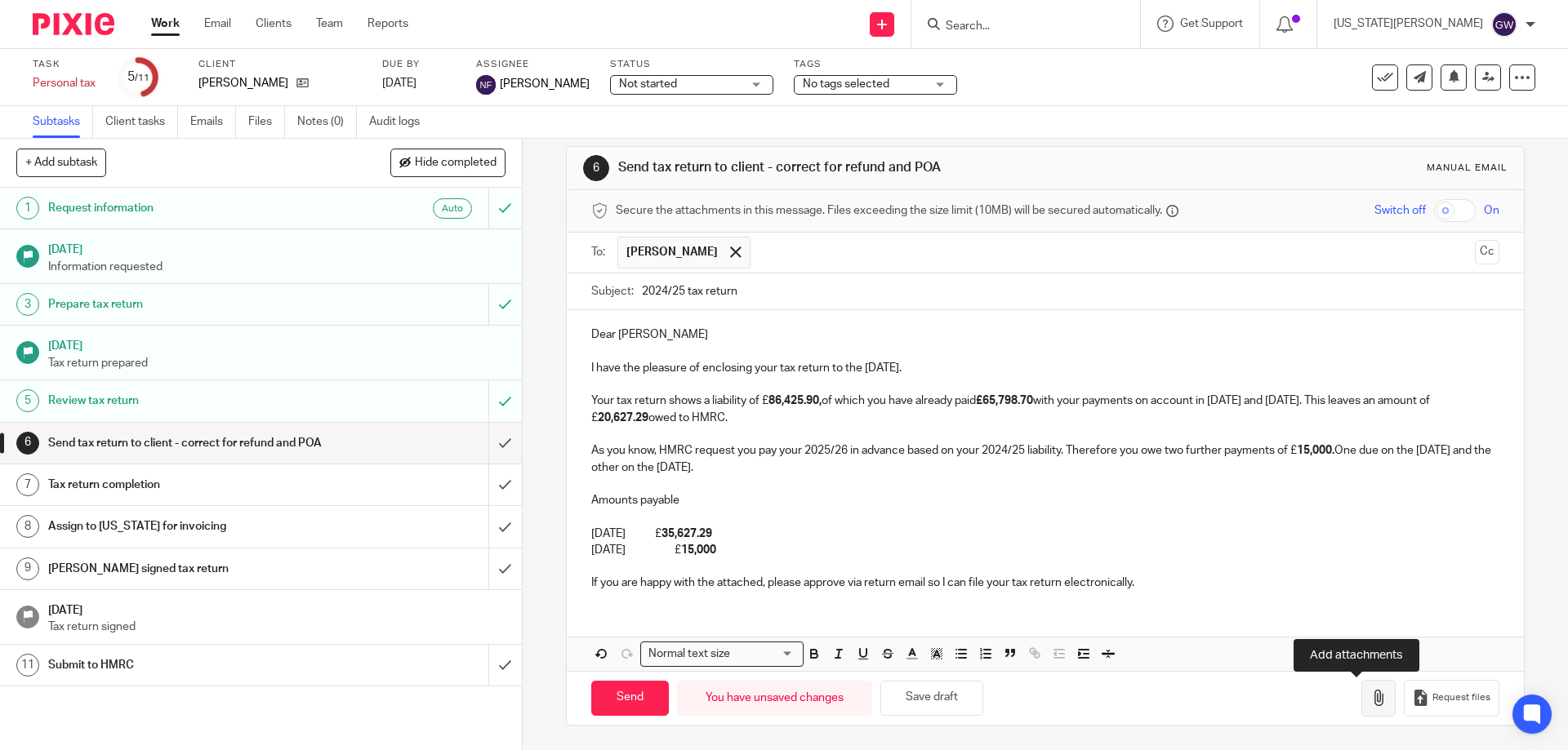
click at [1370, 696] on icon "button" at bounding box center [1378, 697] width 17 height 17
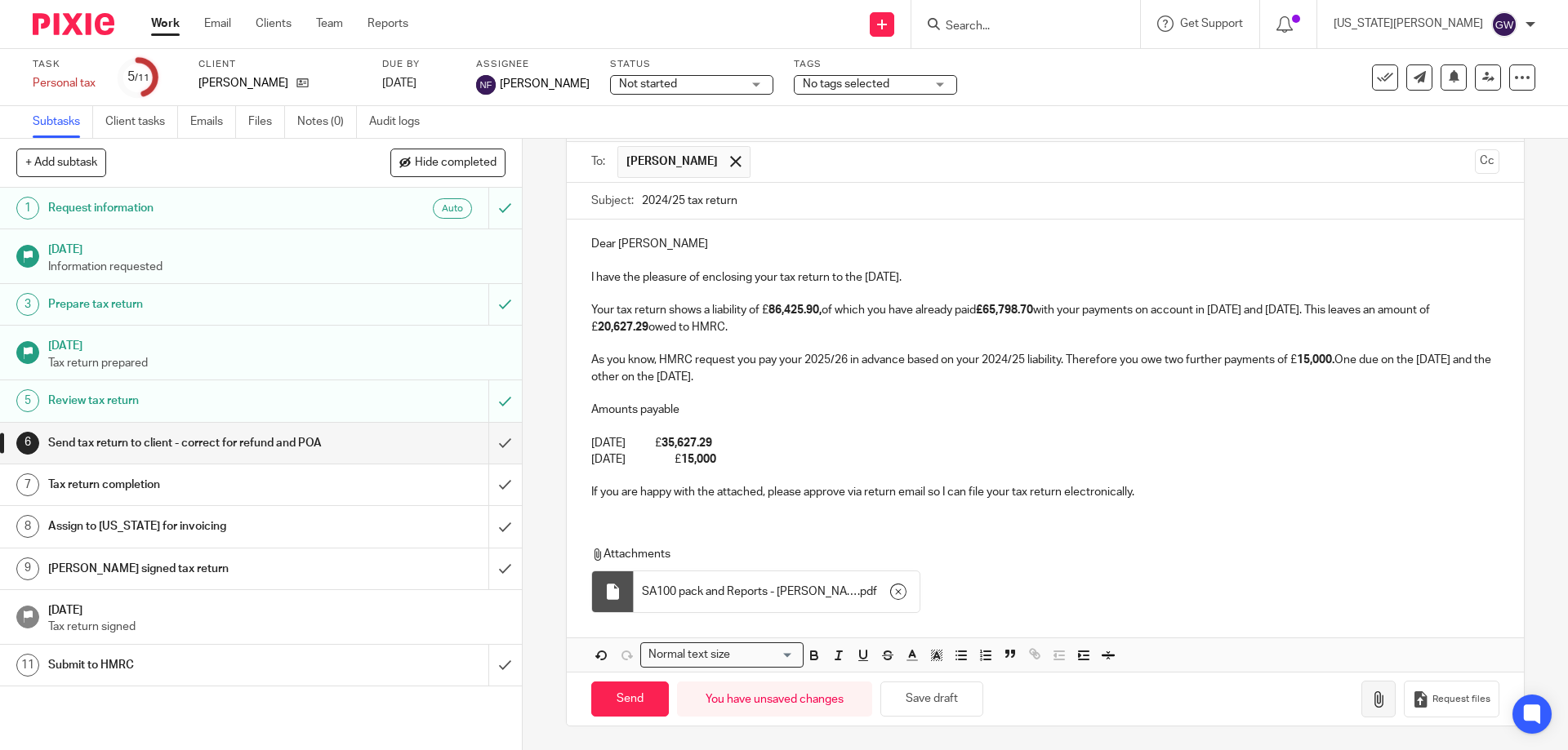
scroll to position [109, 0]
click at [644, 697] on input "Send" at bounding box center [630, 698] width 78 height 35
type input "Sent"
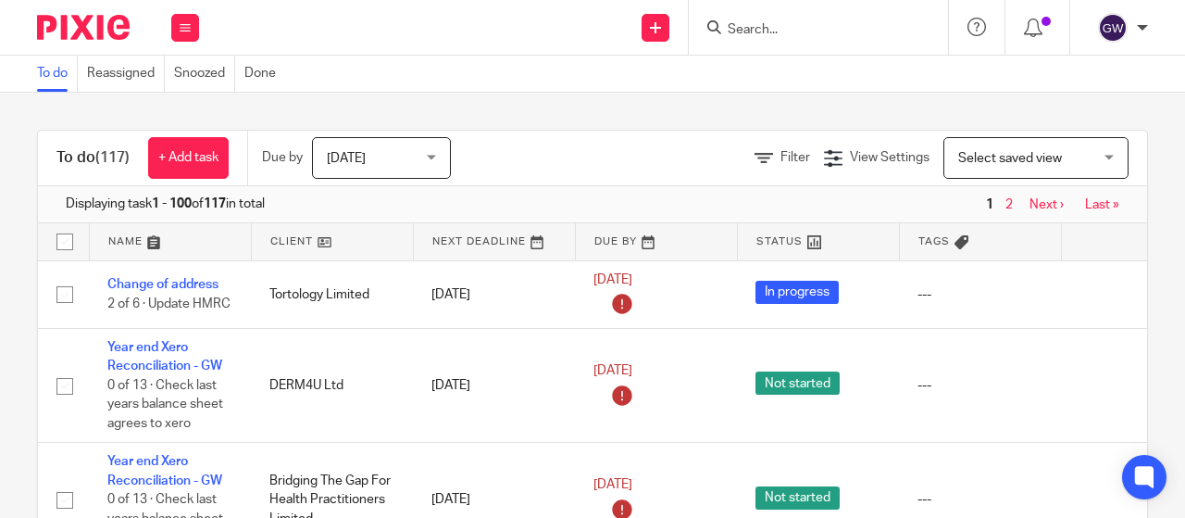
click at [766, 27] on input "Search" at bounding box center [809, 30] width 167 height 17
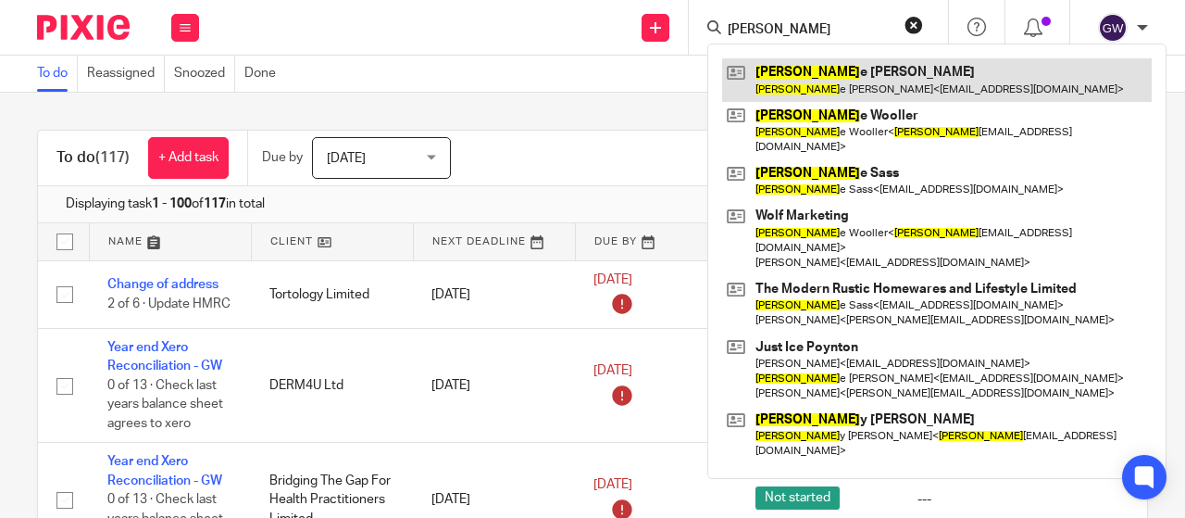
type input "joann"
click at [783, 68] on link at bounding box center [937, 79] width 430 height 43
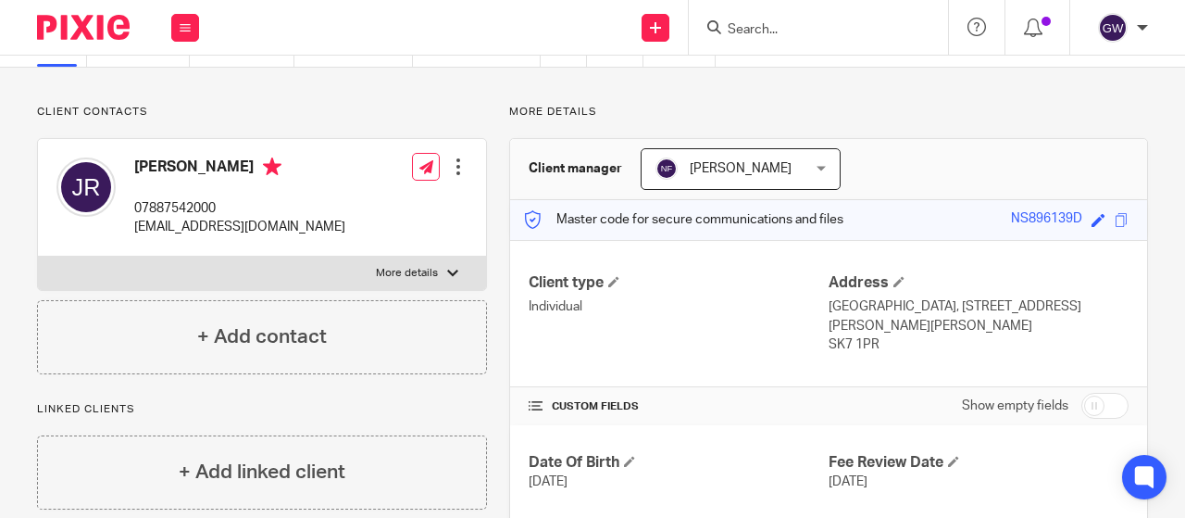
scroll to position [185, 0]
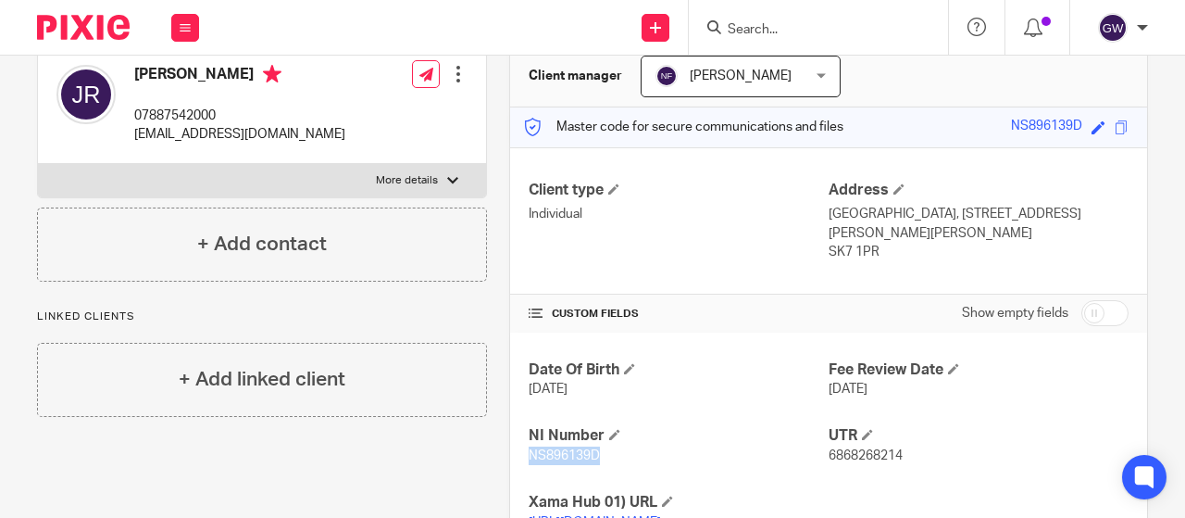
drag, startPoint x: 518, startPoint y: 435, endPoint x: 597, endPoint y: 434, distance: 79.6
click at [597, 434] on div "Date Of Birth [DATE] Fee Review Date [DATE] NI Number NS896139D UTR 6868268214 …" at bounding box center [828, 445] width 637 height 227
copy span "NS896139D"
